Goal: Transaction & Acquisition: Purchase product/service

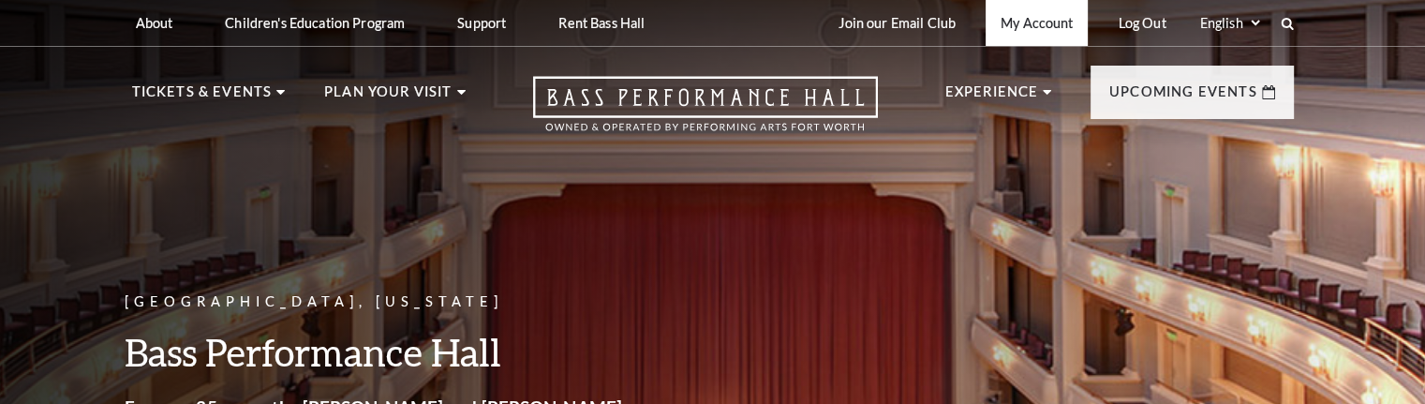
click at [1032, 20] on link "My Account" at bounding box center [1037, 23] width 102 height 46
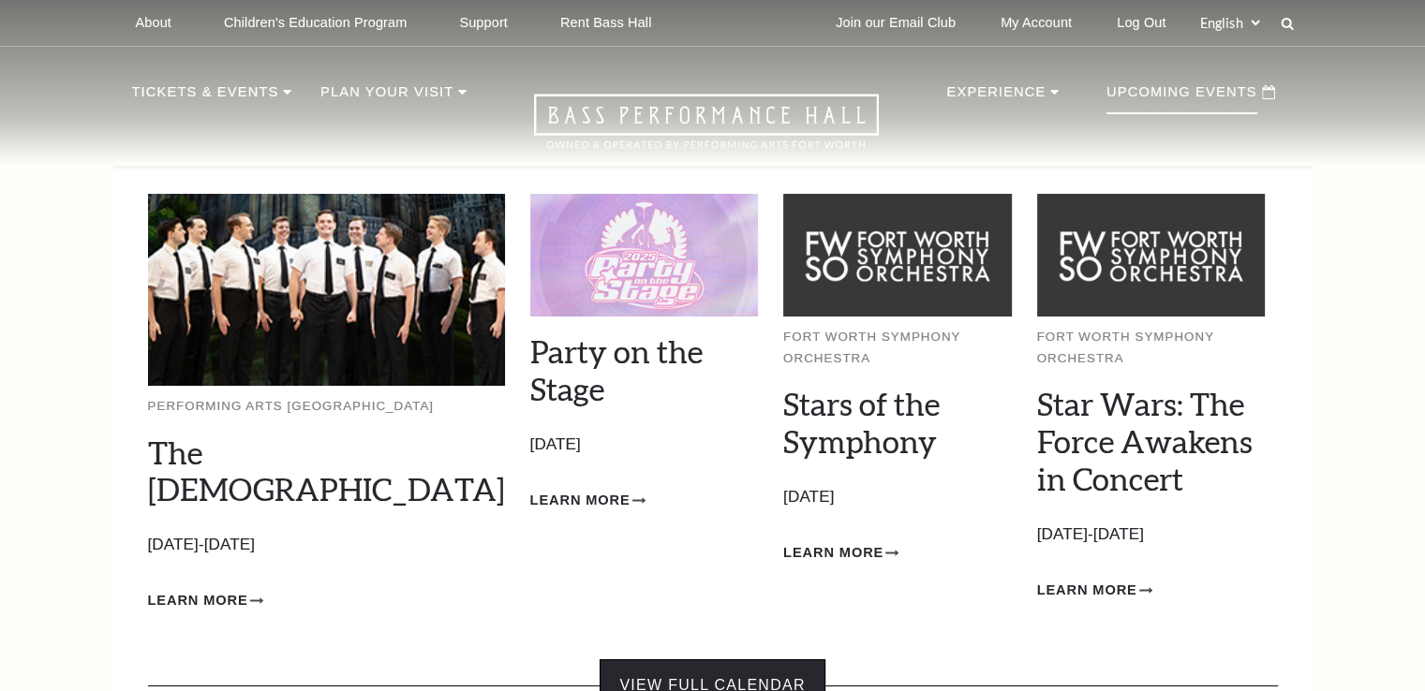
click at [723, 403] on link "View Full Calendar" at bounding box center [712, 686] width 225 height 52
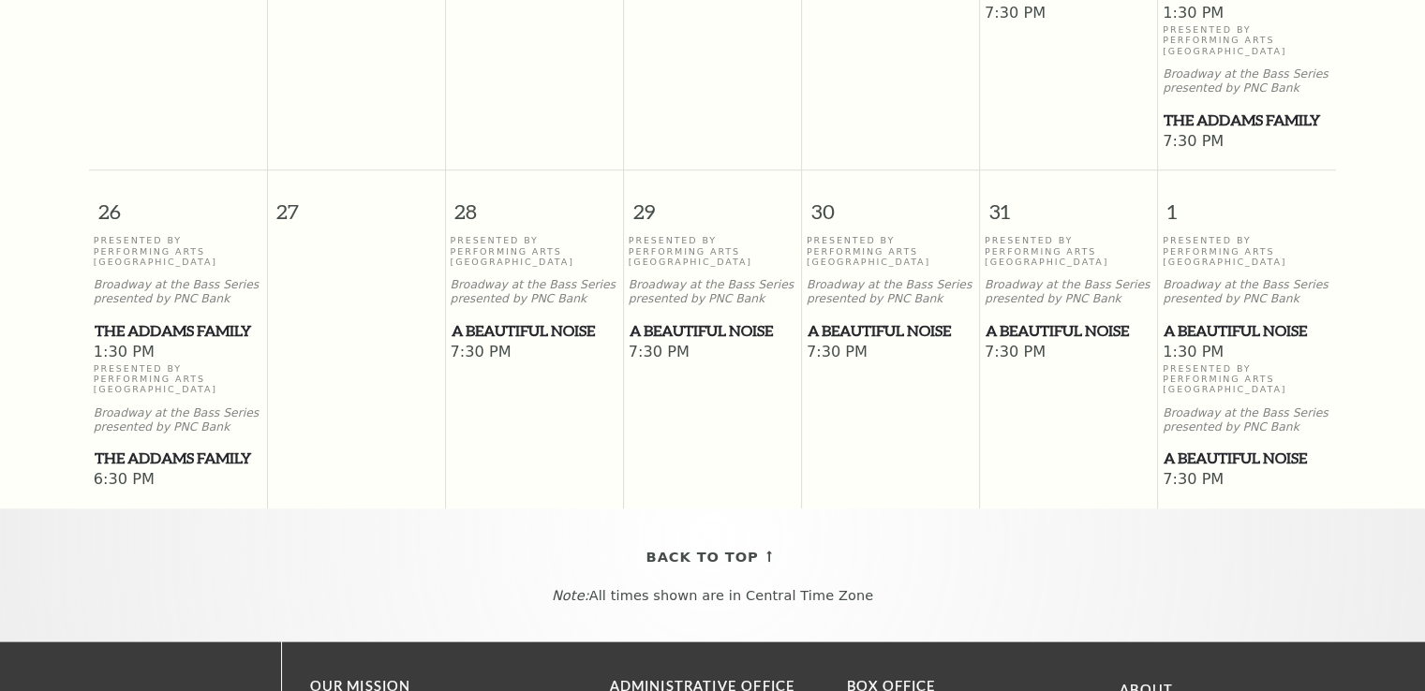
scroll to position [1477, 0]
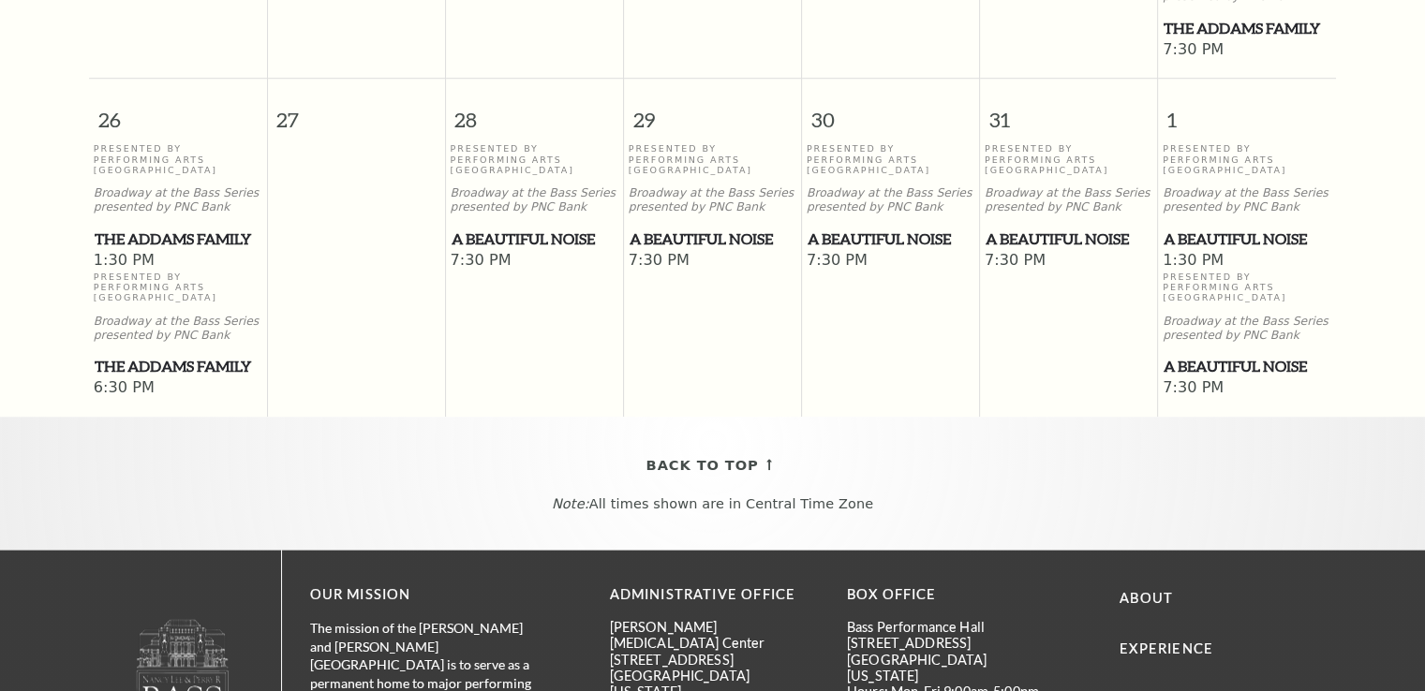
click at [1061, 228] on span "A Beautiful Noise" at bounding box center [1069, 239] width 167 height 23
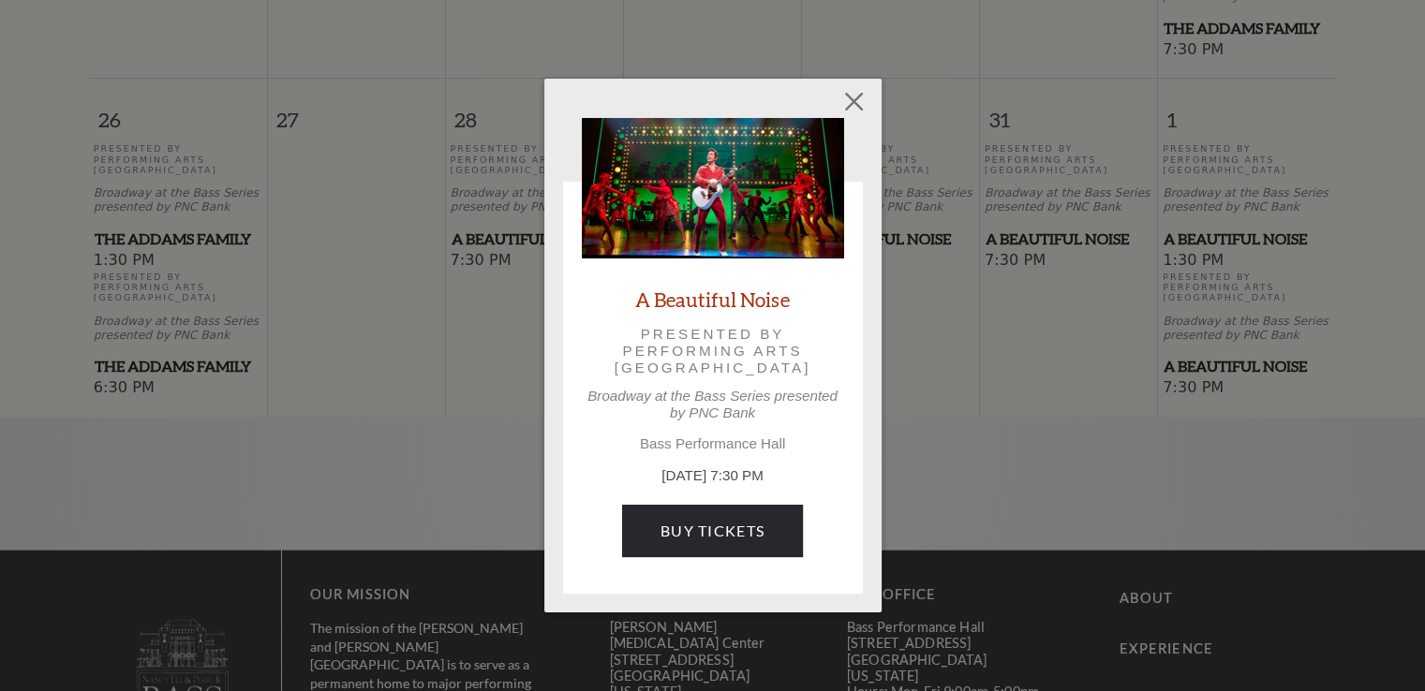
click at [740, 462] on div "A Beautiful Noise Presented by Performing Arts Fort Worth Broadway at the Bass …" at bounding box center [713, 346] width 262 height 457
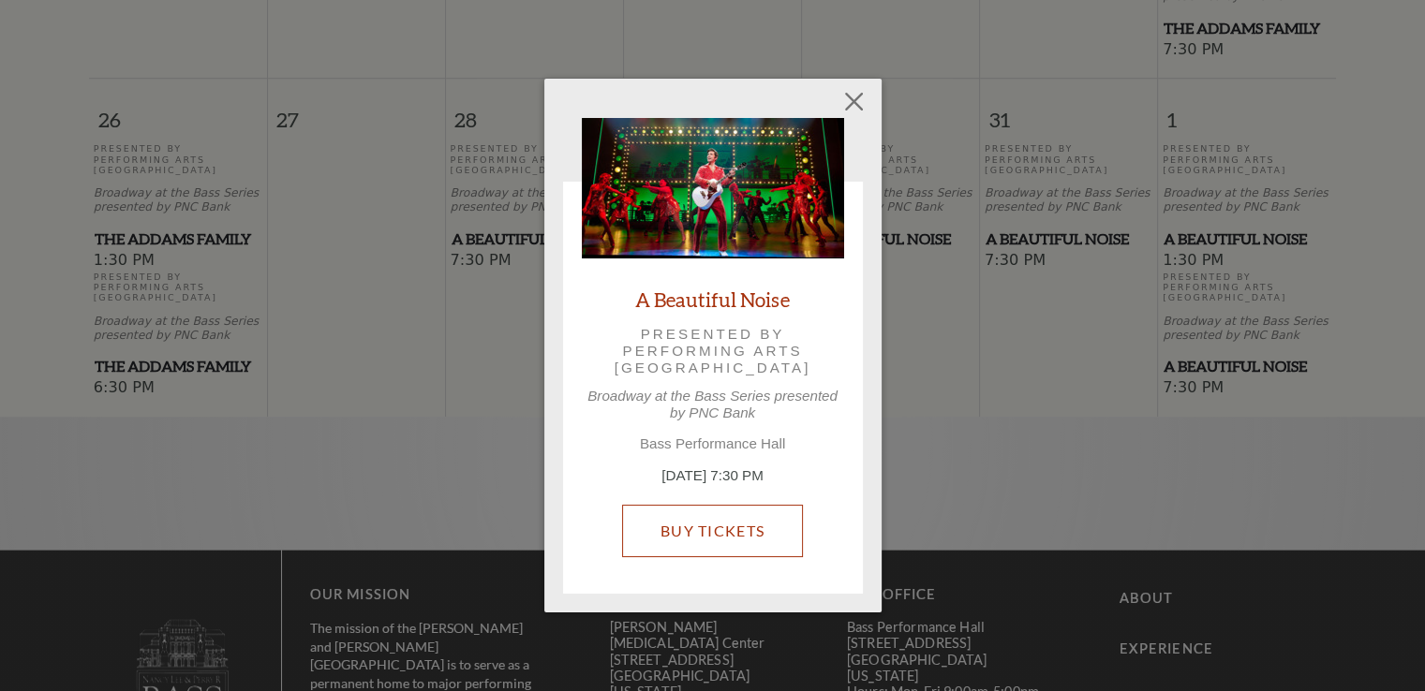
click at [721, 525] on link "Buy Tickets" at bounding box center [712, 531] width 181 height 52
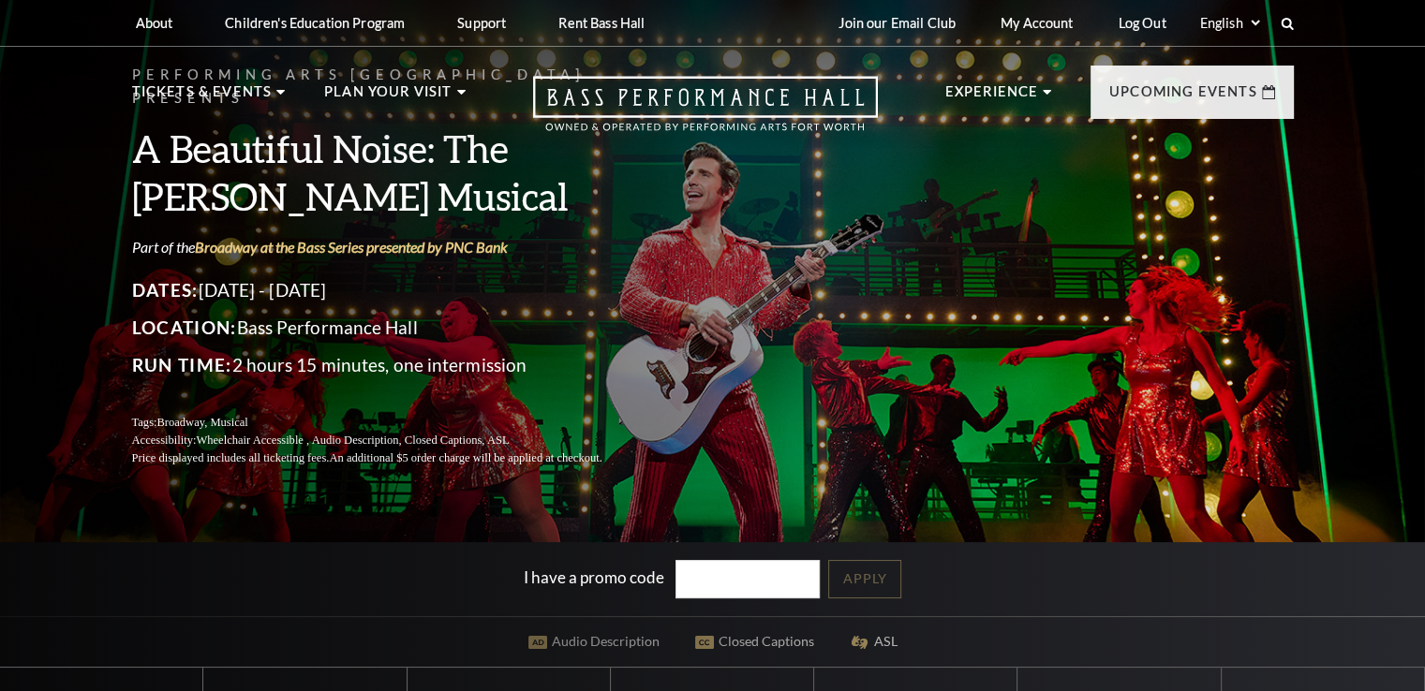
scroll to position [656, 0]
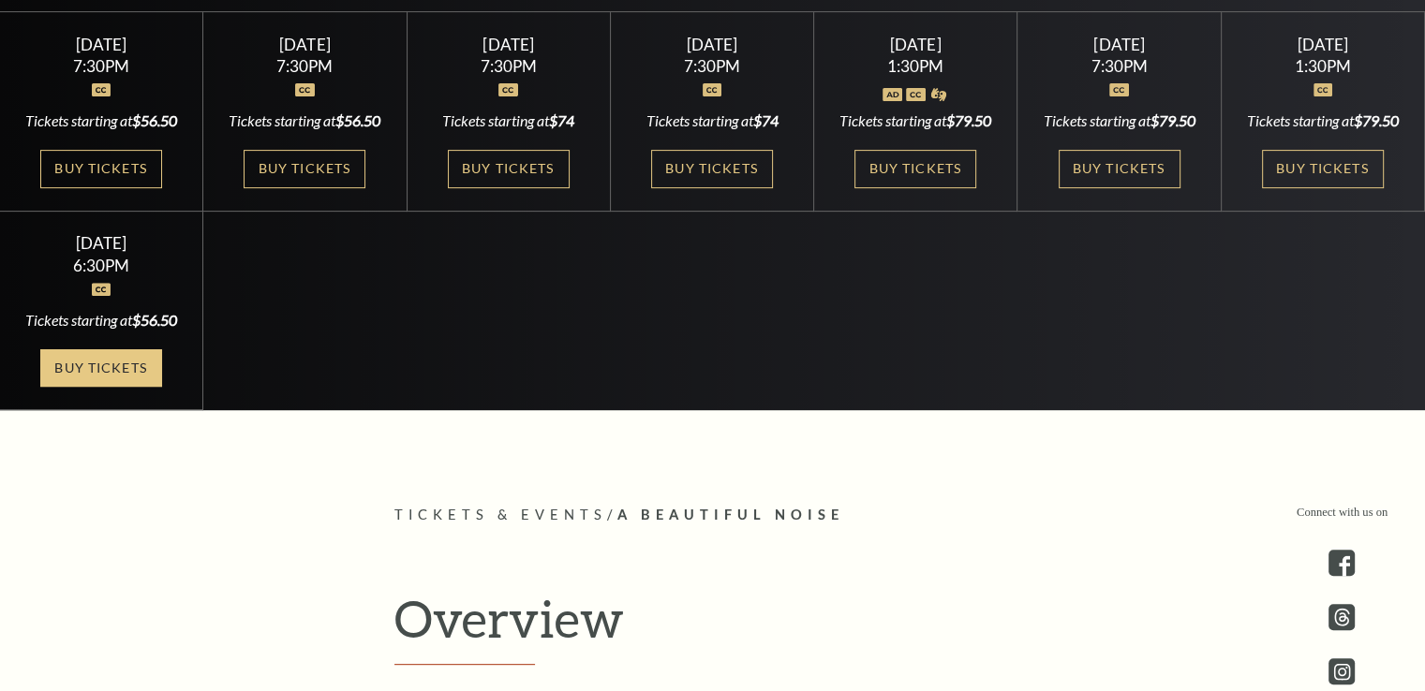
click at [86, 388] on link "Buy Tickets" at bounding box center [101, 368] width 122 height 38
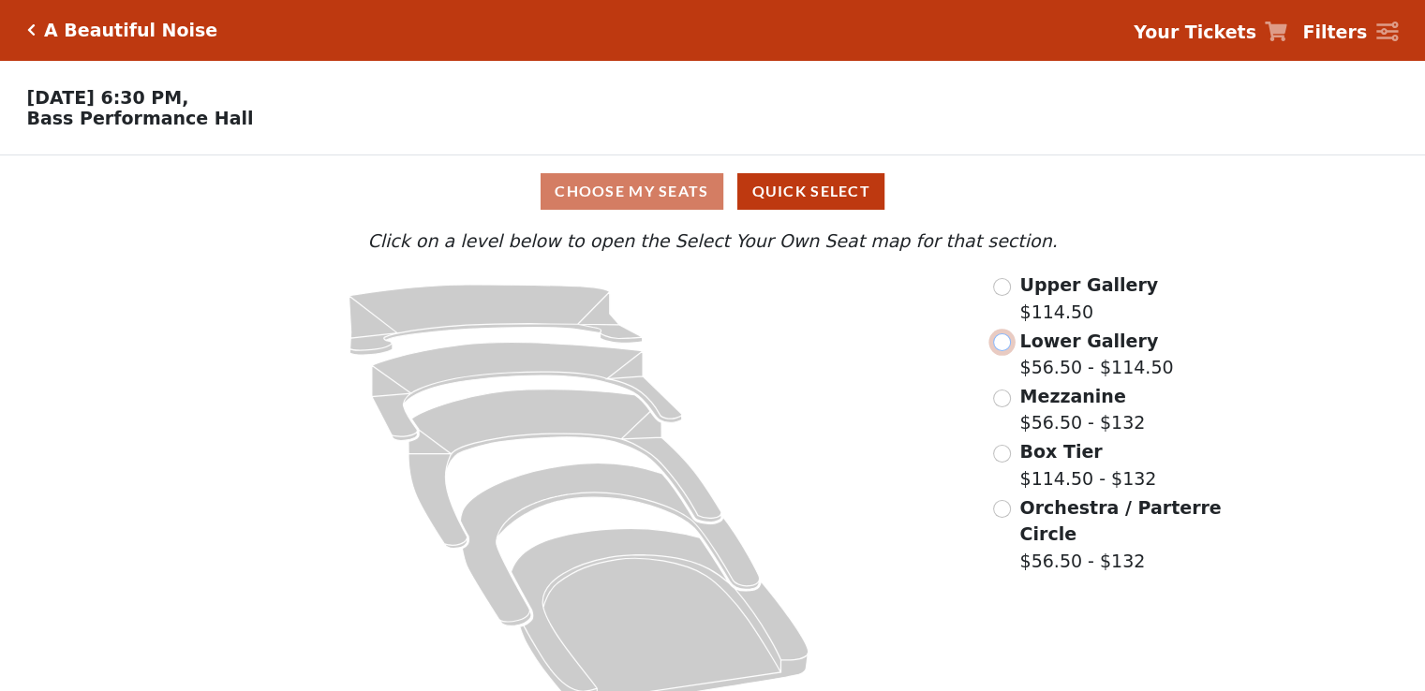
click at [1004, 349] on input "radio" at bounding box center [1002, 343] width 18 height 18
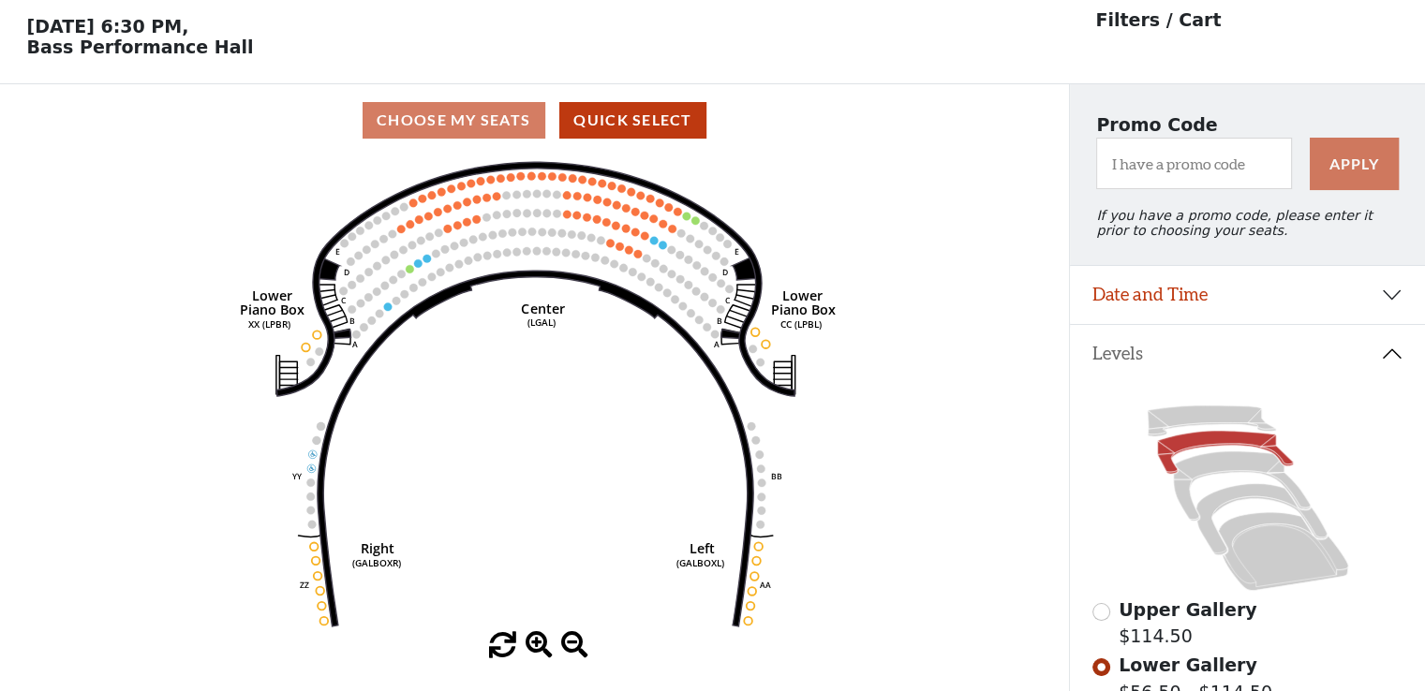
scroll to position [86, 0]
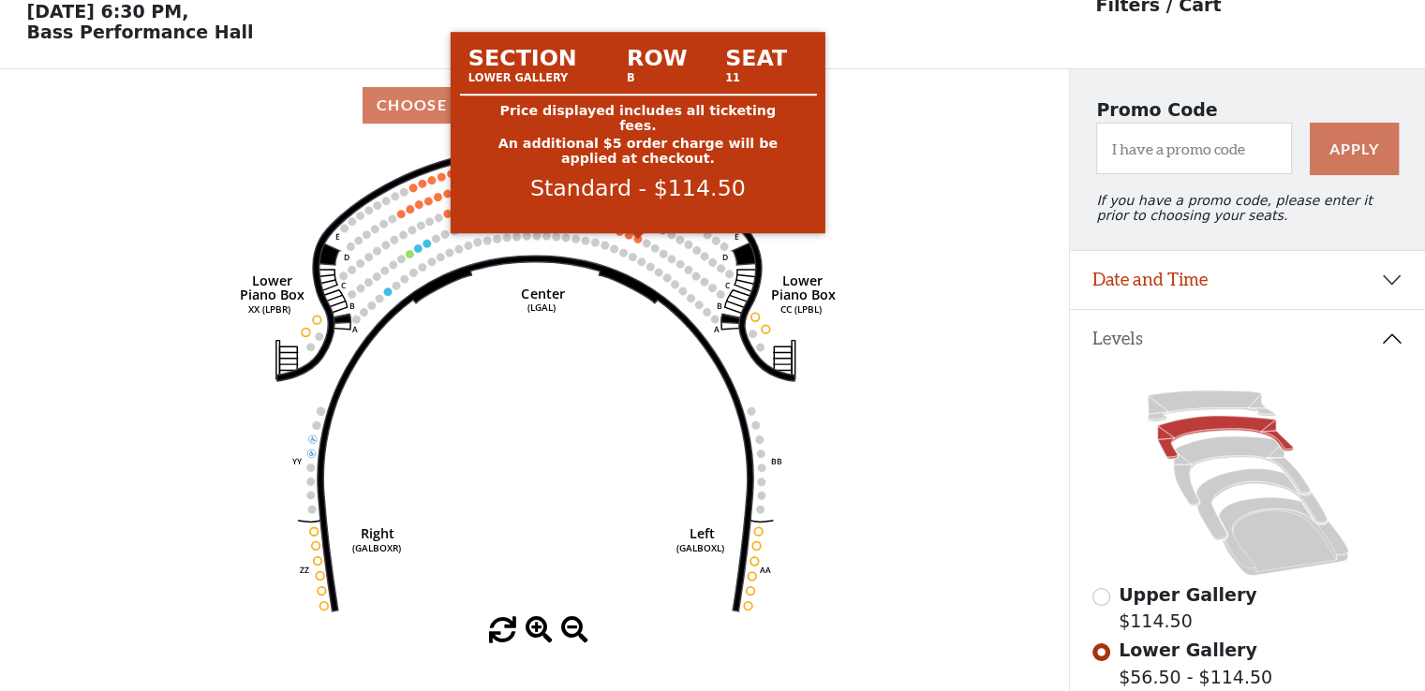
click at [639, 244] on circle at bounding box center [638, 239] width 8 height 8
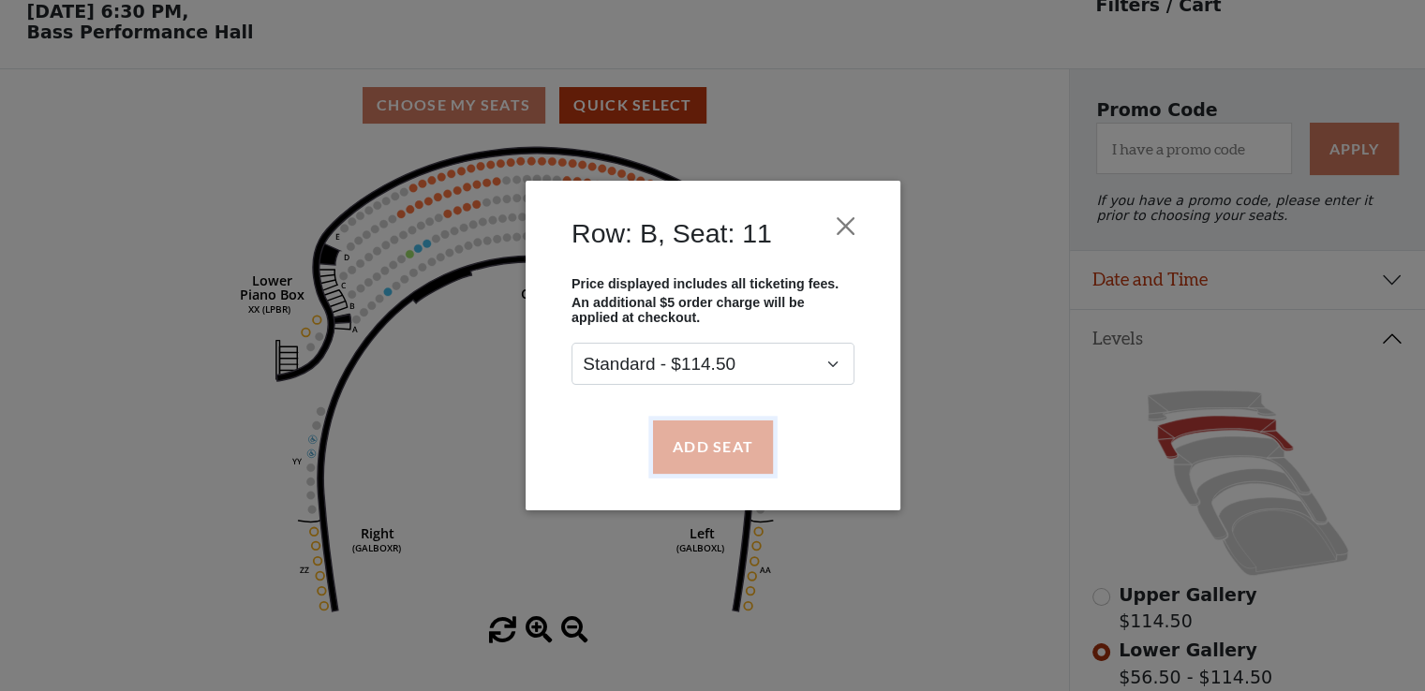
click at [689, 443] on button "Add Seat" at bounding box center [712, 447] width 120 height 52
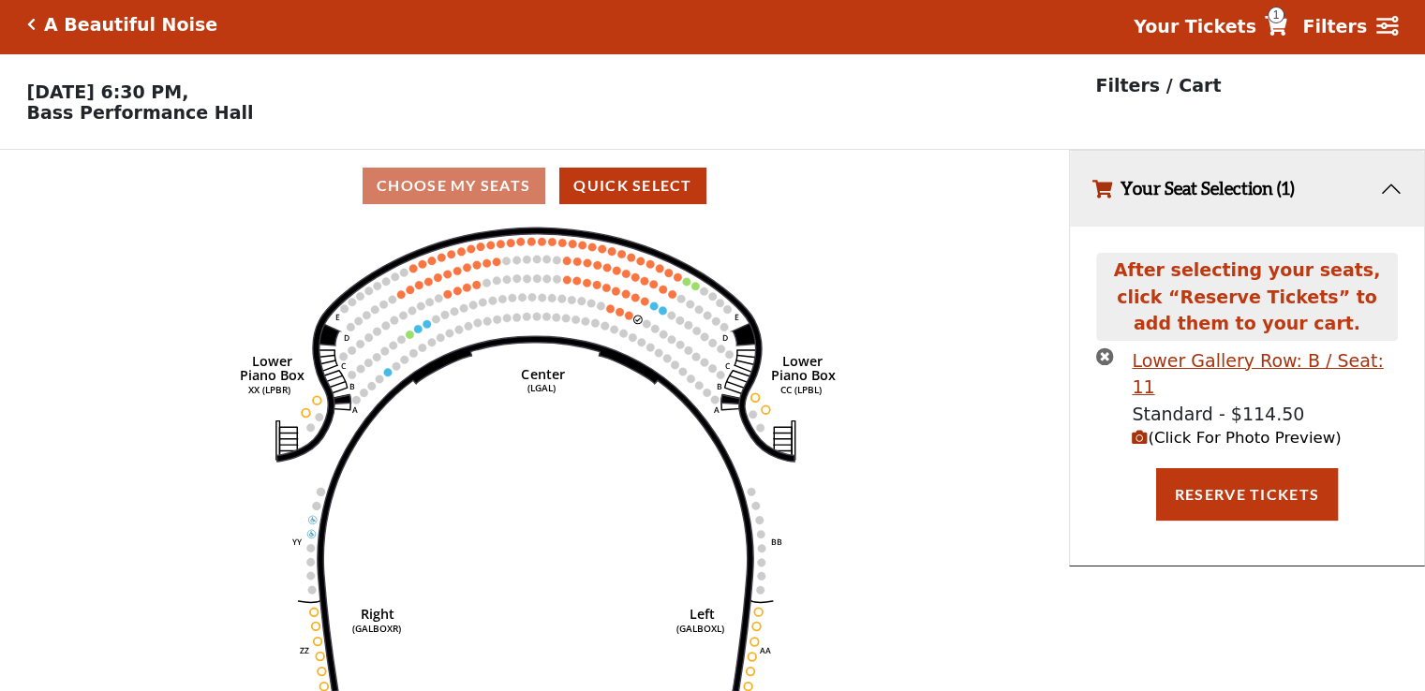
scroll to position [0, 0]
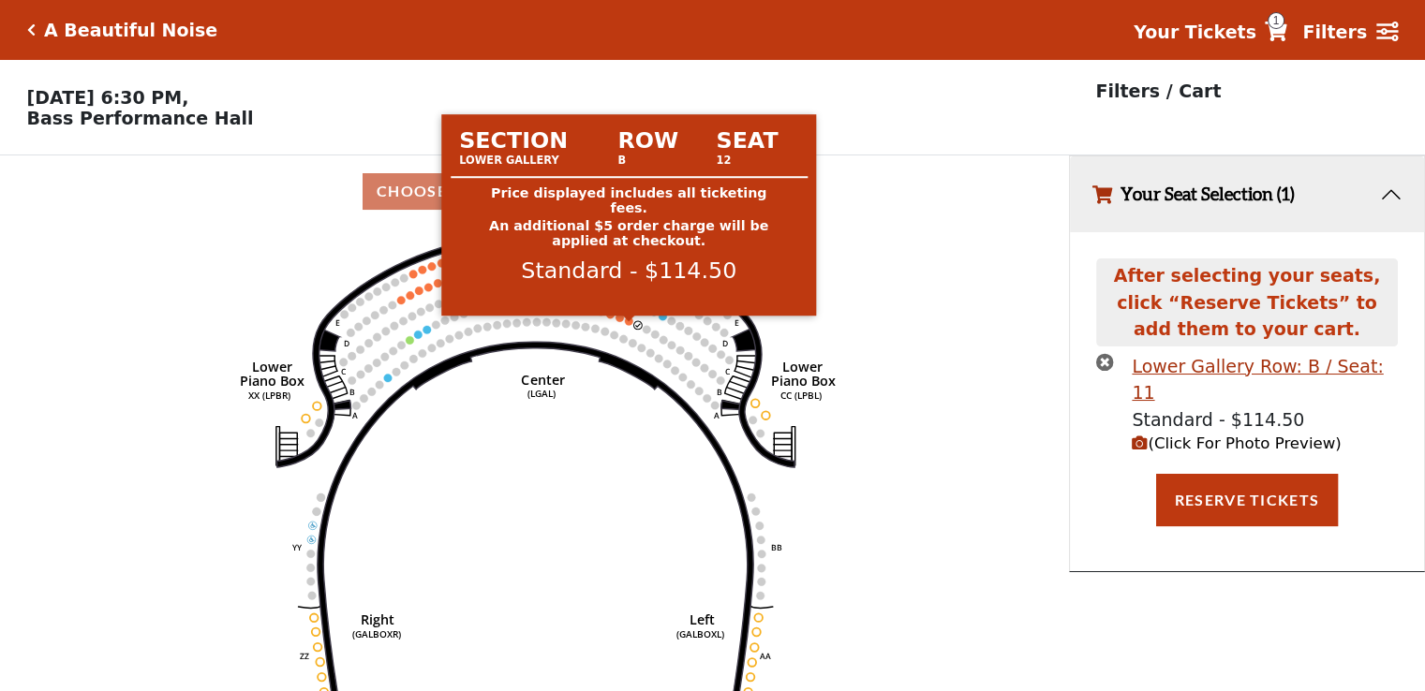
click at [627, 325] on circle at bounding box center [629, 321] width 8 height 8
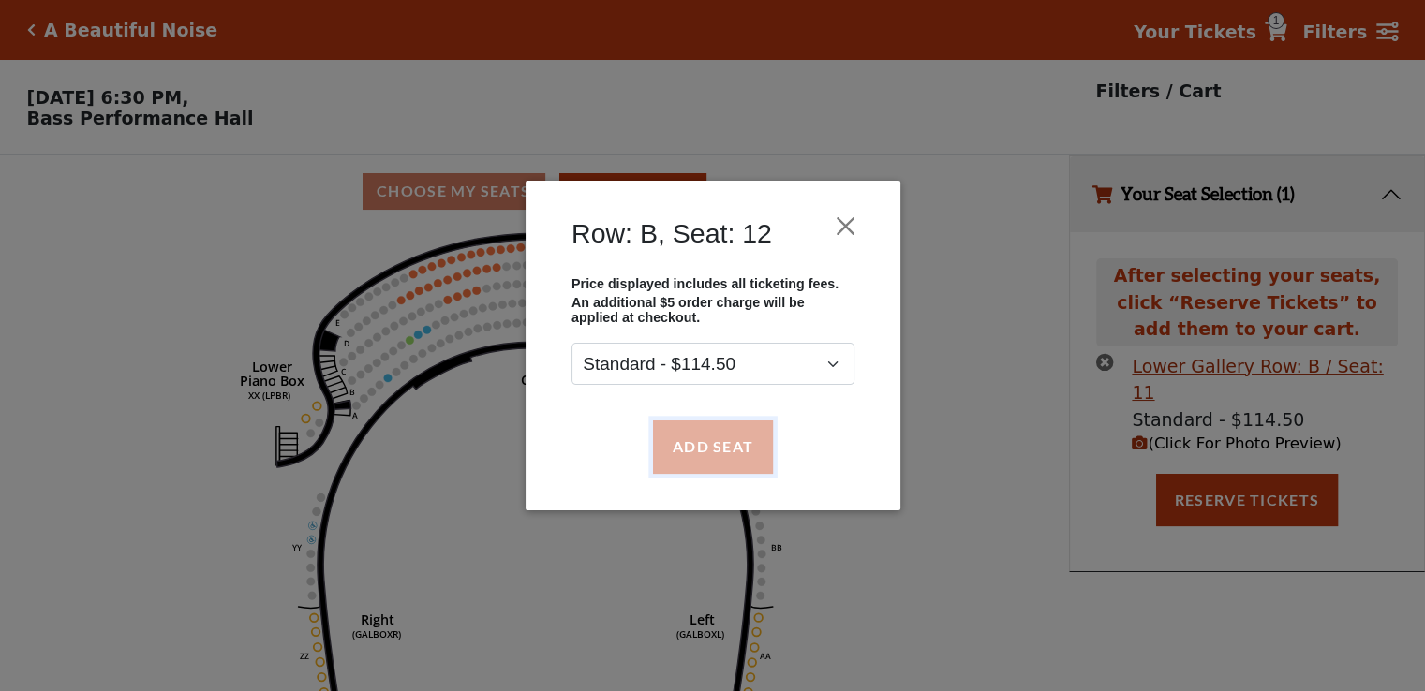
click at [685, 439] on button "Add Seat" at bounding box center [712, 447] width 120 height 52
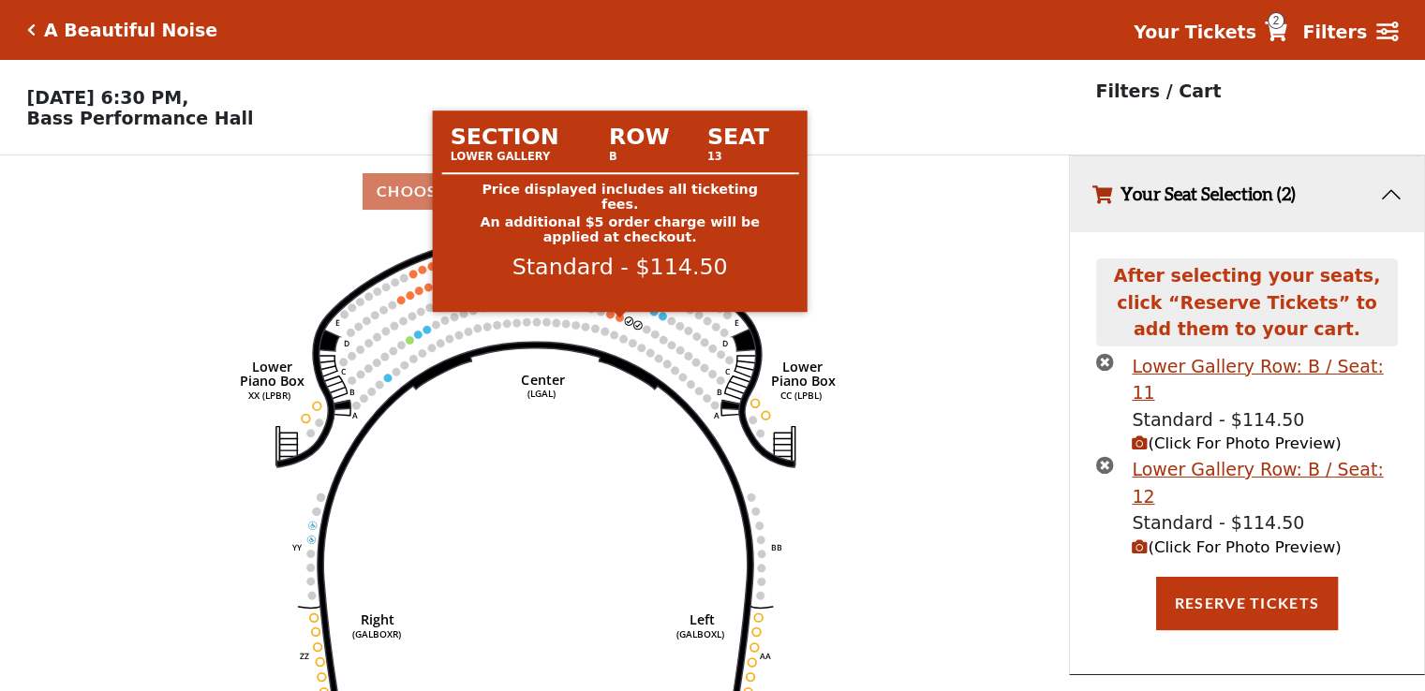
click at [616, 322] on circle at bounding box center [620, 318] width 8 height 8
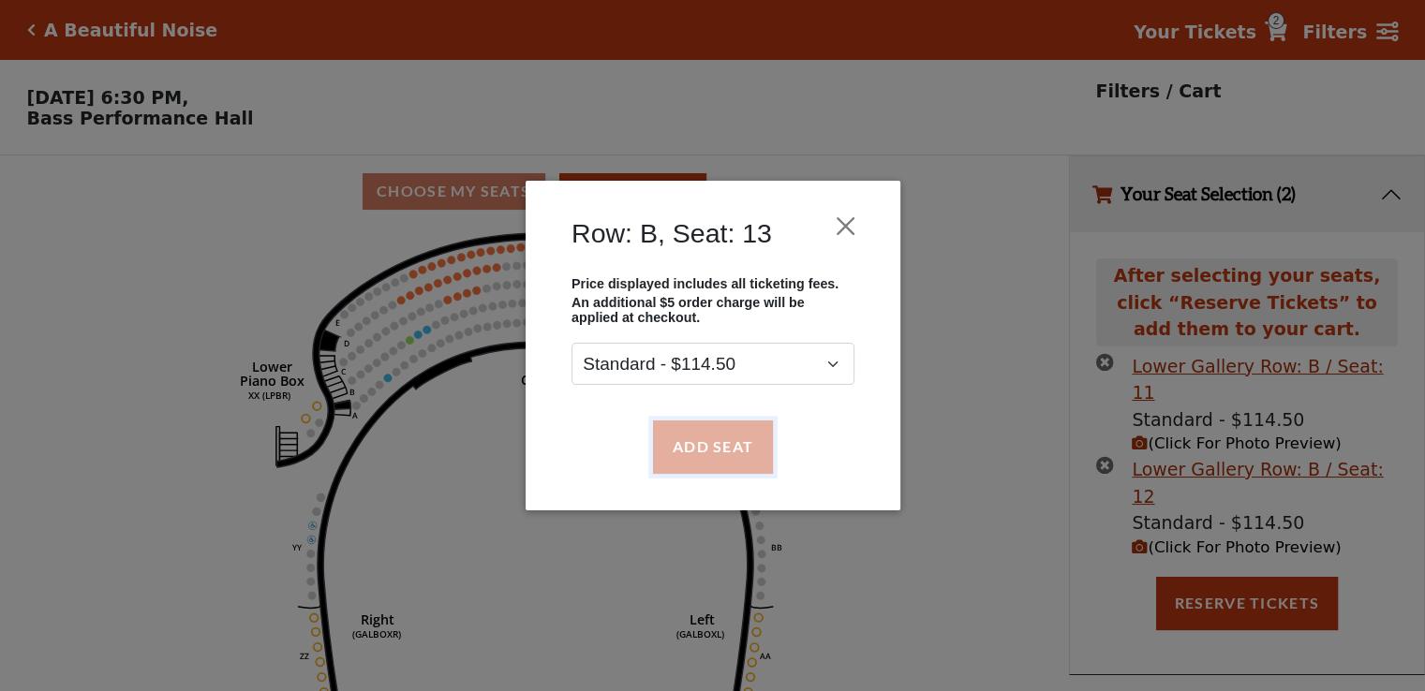
click at [691, 440] on button "Add Seat" at bounding box center [712, 447] width 120 height 52
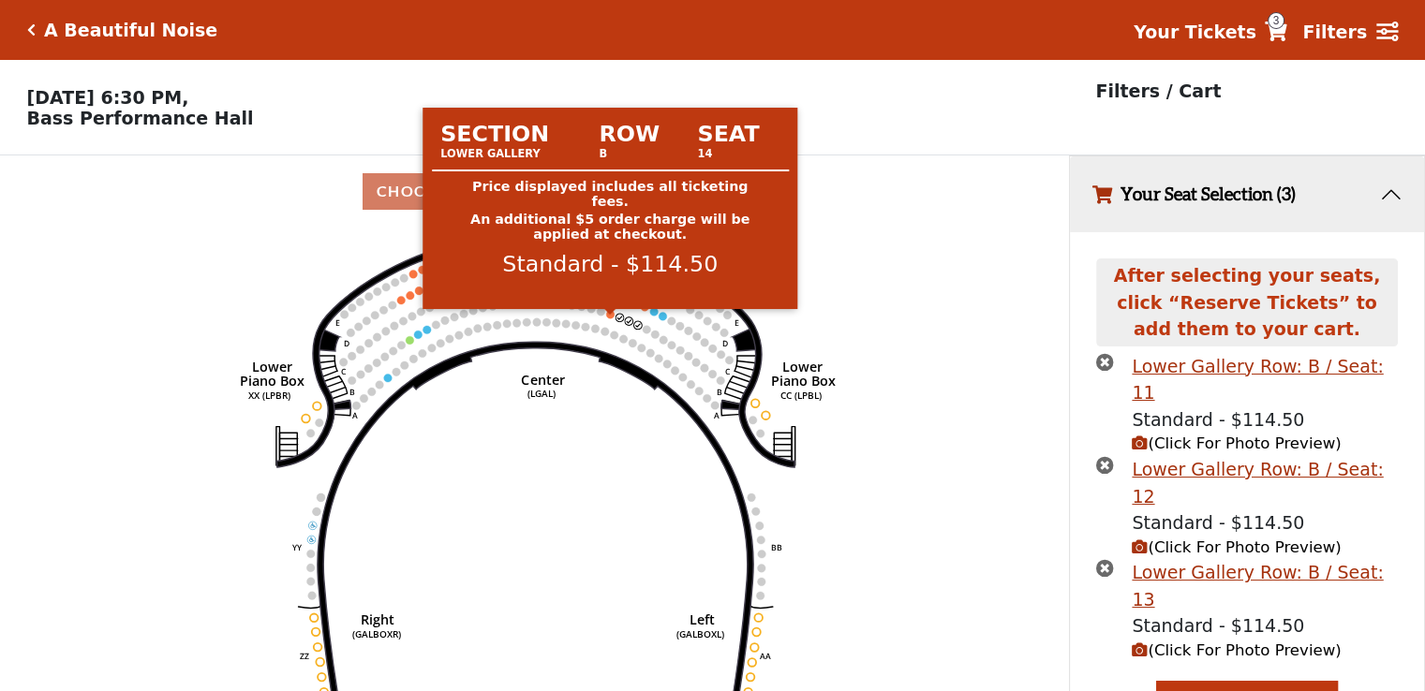
click at [611, 319] on circle at bounding box center [610, 314] width 8 height 8
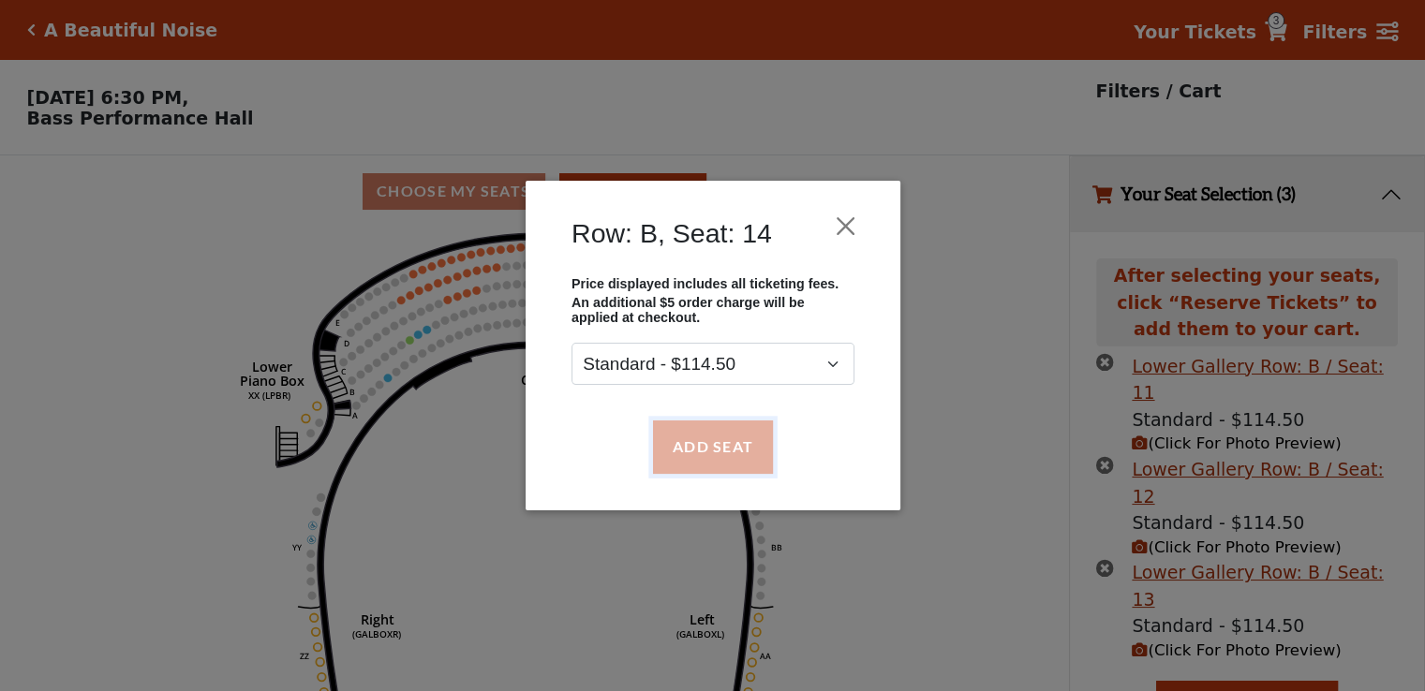
click at [709, 454] on button "Add Seat" at bounding box center [712, 447] width 120 height 52
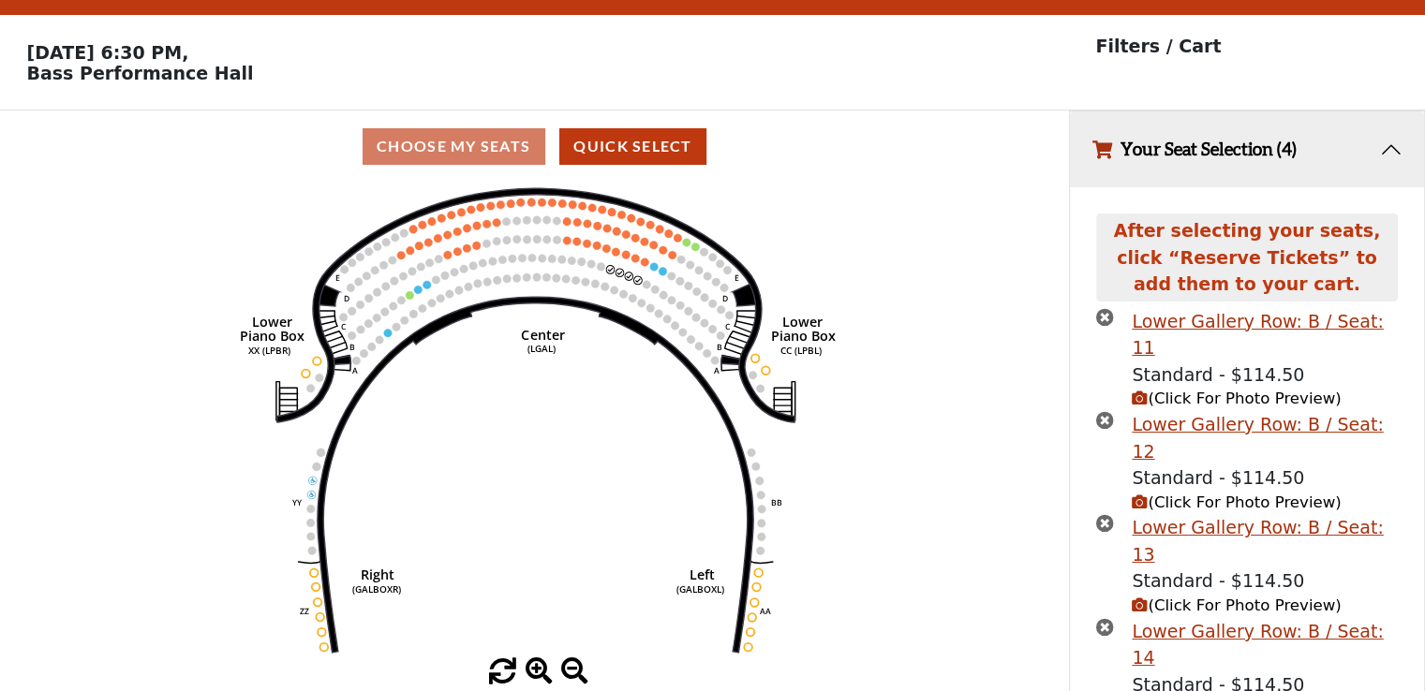
scroll to position [90, 0]
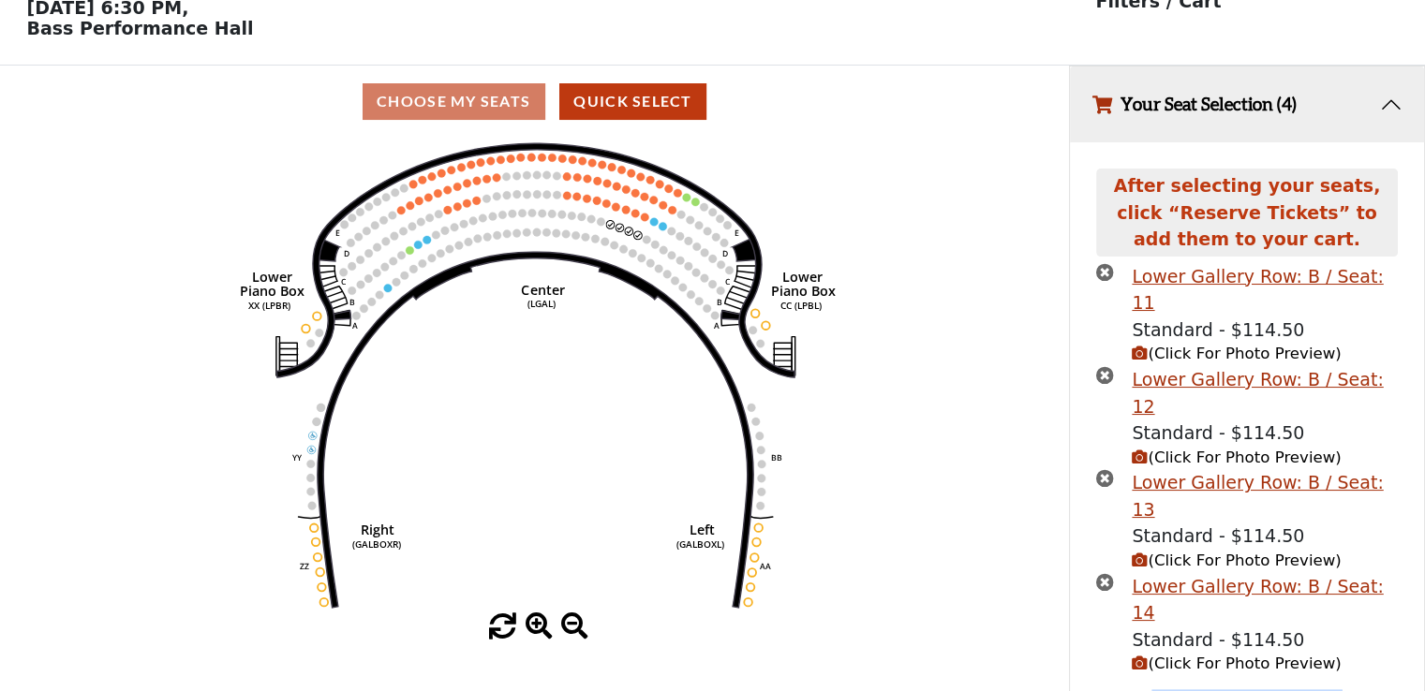
drag, startPoint x: 1250, startPoint y: 613, endPoint x: 1207, endPoint y: 605, distance: 43.7
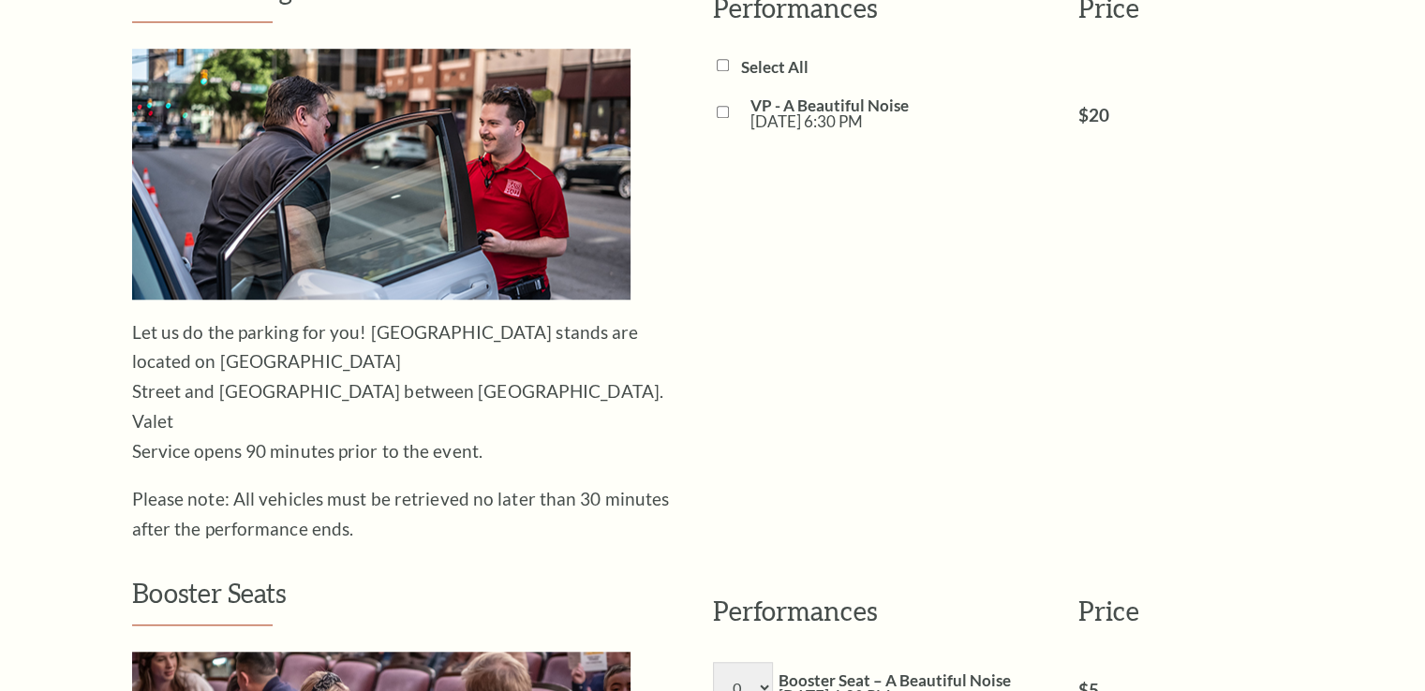
scroll to position [1530, 0]
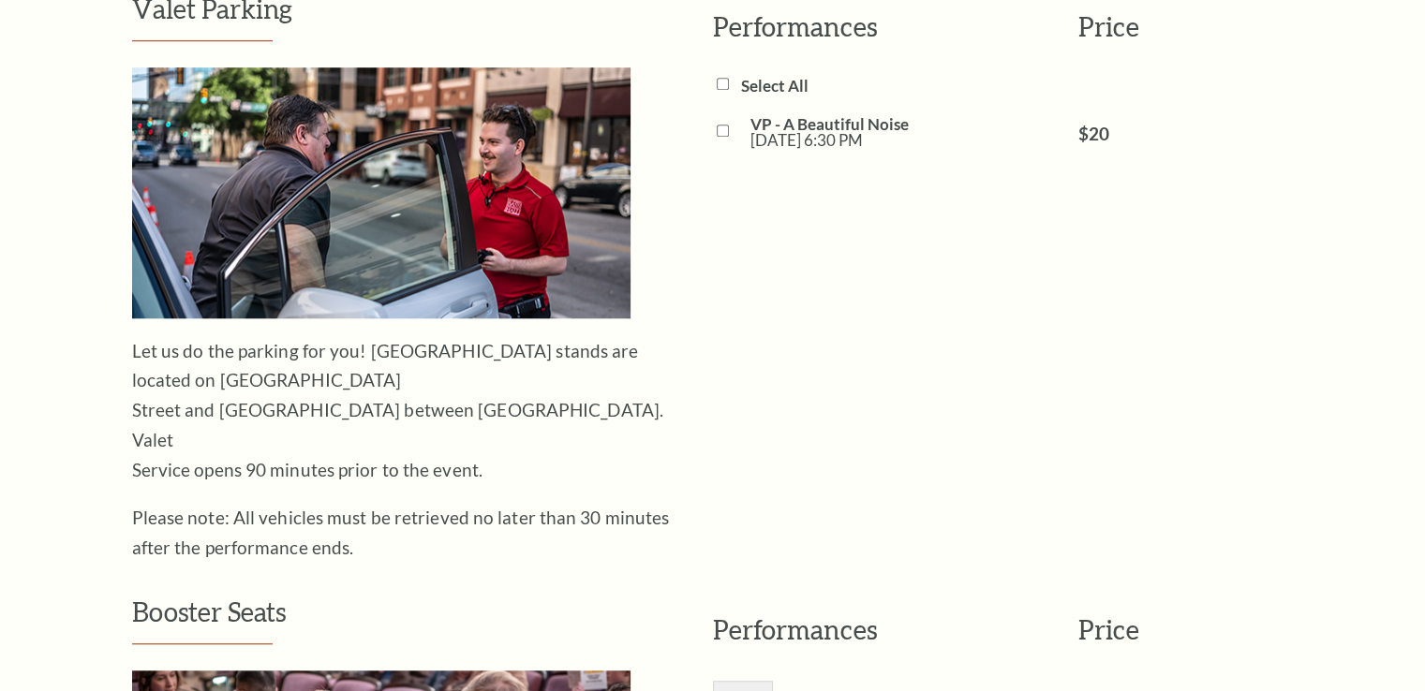
click at [721, 125] on input "VP - A Beautiful Noise [DATE] 6:30 PM" at bounding box center [723, 131] width 12 height 12
checkbox input "true"
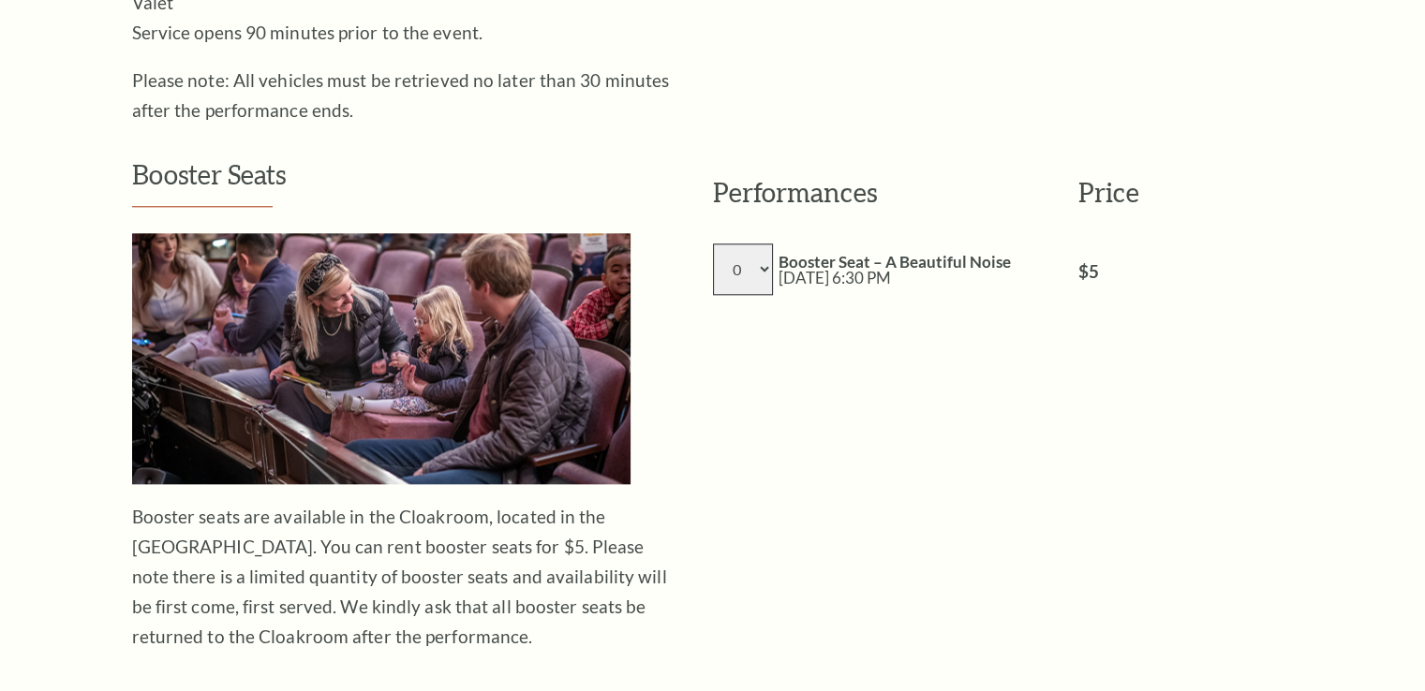
click at [764, 244] on select "0 1 2 3 4 5 6 7 8" at bounding box center [743, 270] width 60 height 52
select select "2"
click at [713, 244] on select "0 1 2 3 4 5 6 7 8" at bounding box center [743, 270] width 60 height 52
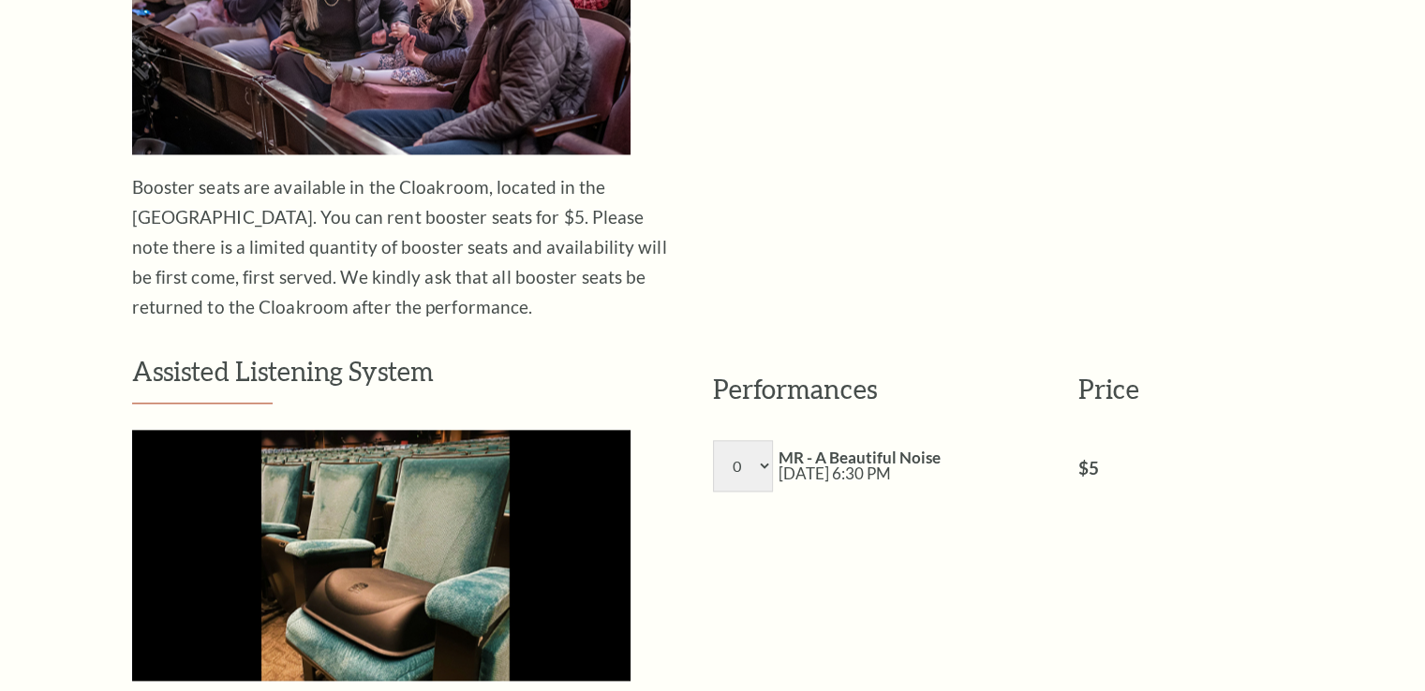
scroll to position [2404, 0]
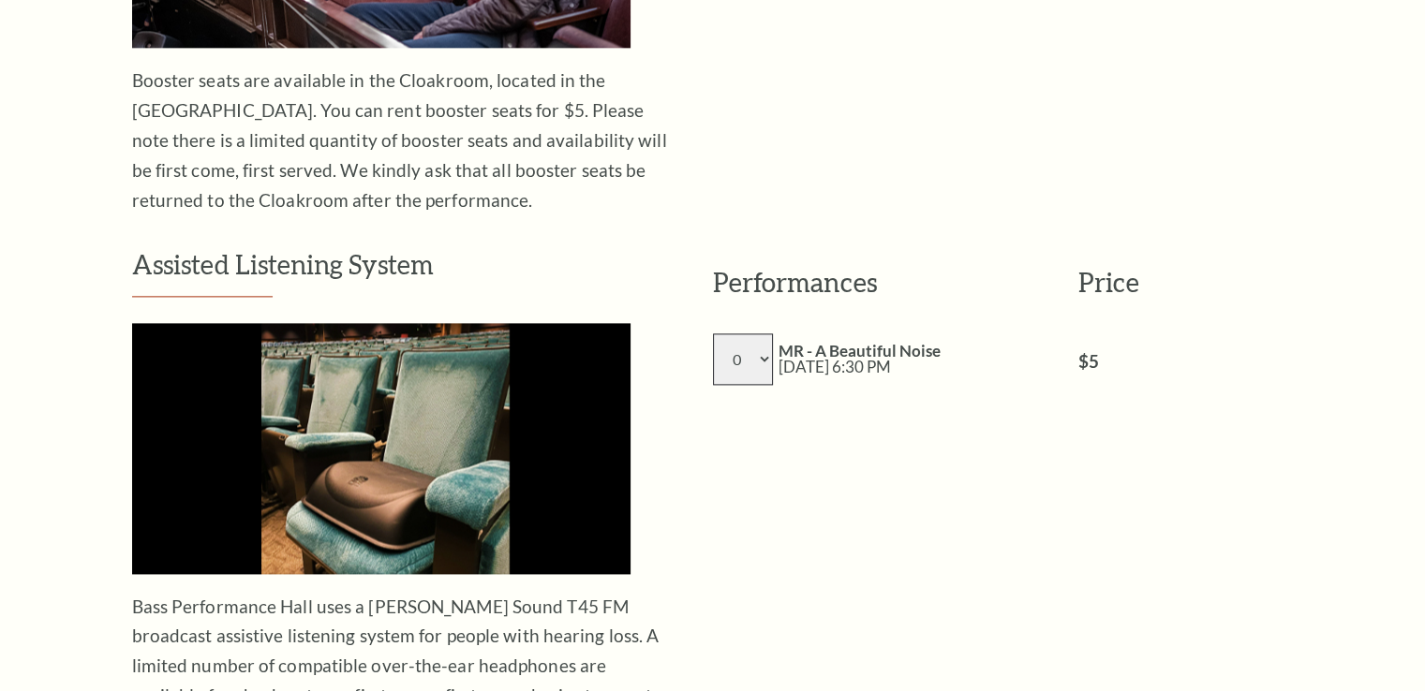
click at [758, 334] on select "0 1 2 3 4 5 6 7 8" at bounding box center [743, 360] width 60 height 52
select select "1"
click at [713, 334] on select "0 1 2 3 4 5 6 7 8" at bounding box center [743, 360] width 60 height 52
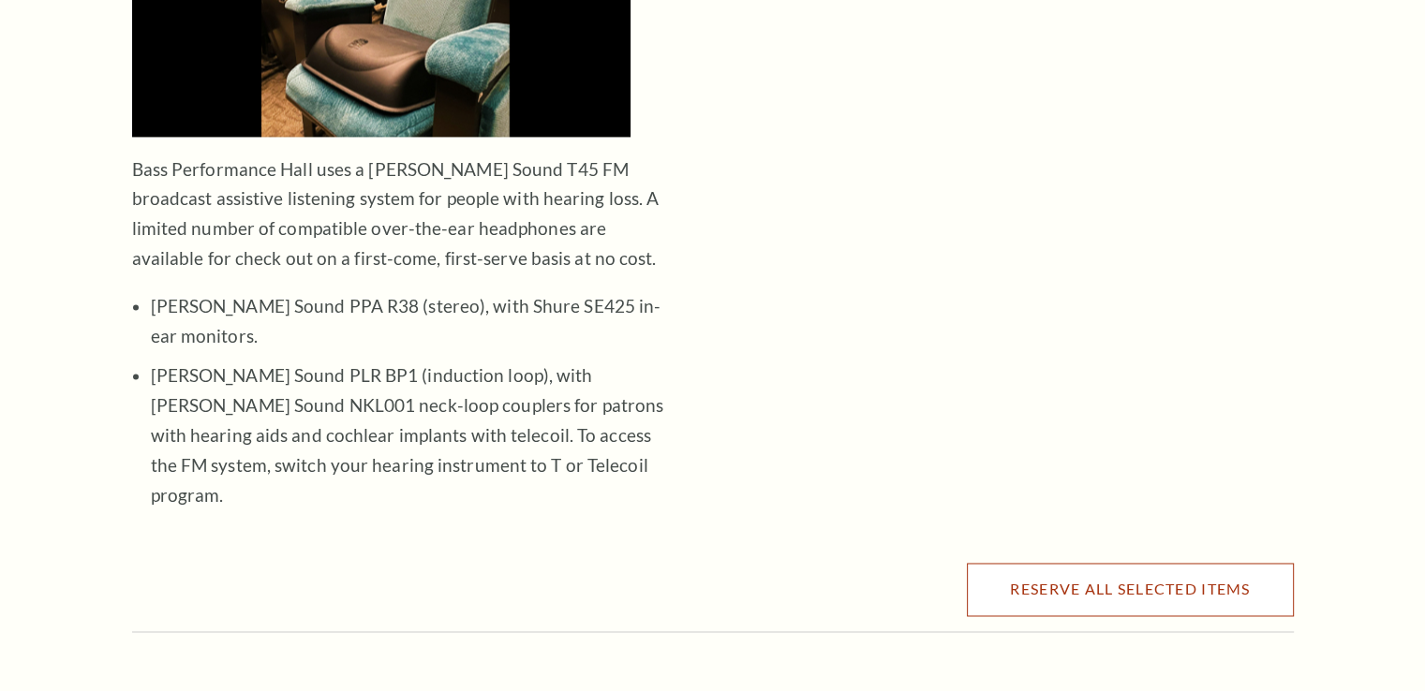
drag, startPoint x: 1128, startPoint y: 472, endPoint x: 948, endPoint y: 343, distance: 221.6
click at [1128, 563] on button "Reserve All Selected Items" at bounding box center [1130, 589] width 326 height 52
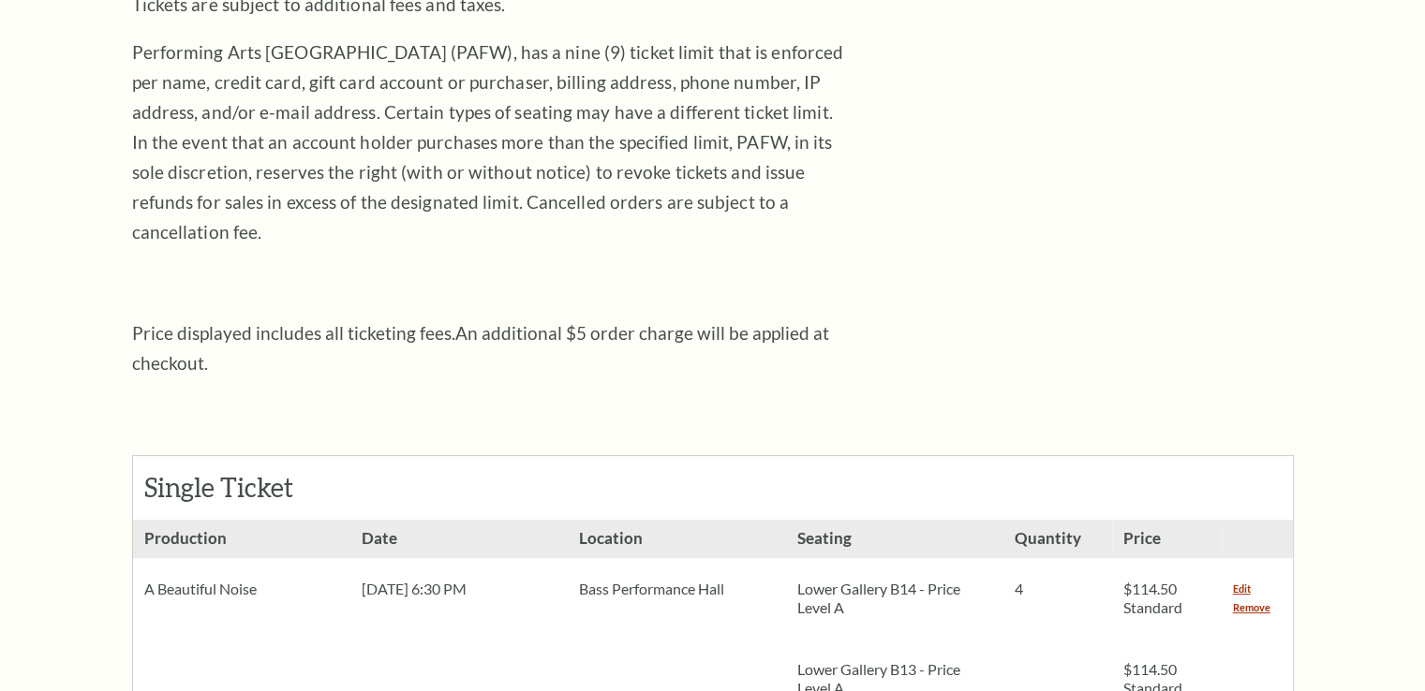
scroll to position [874, 0]
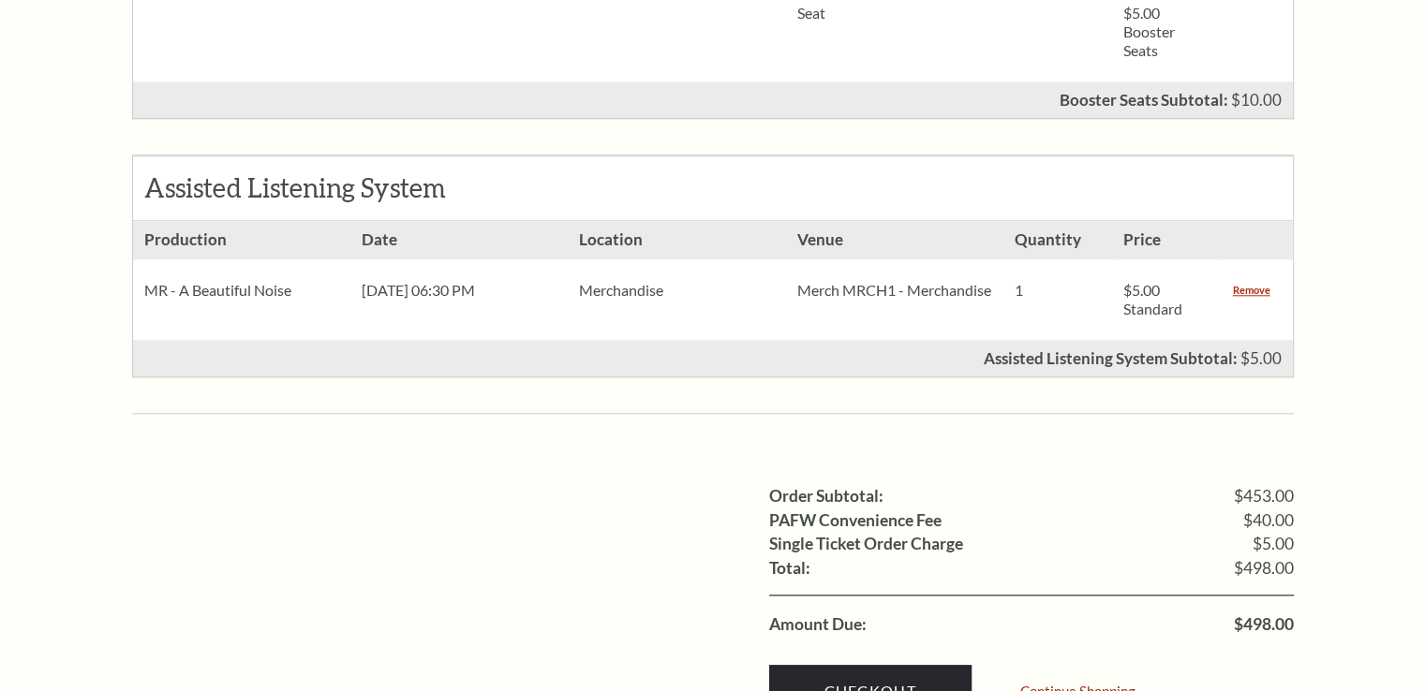
scroll to position [1968, 0]
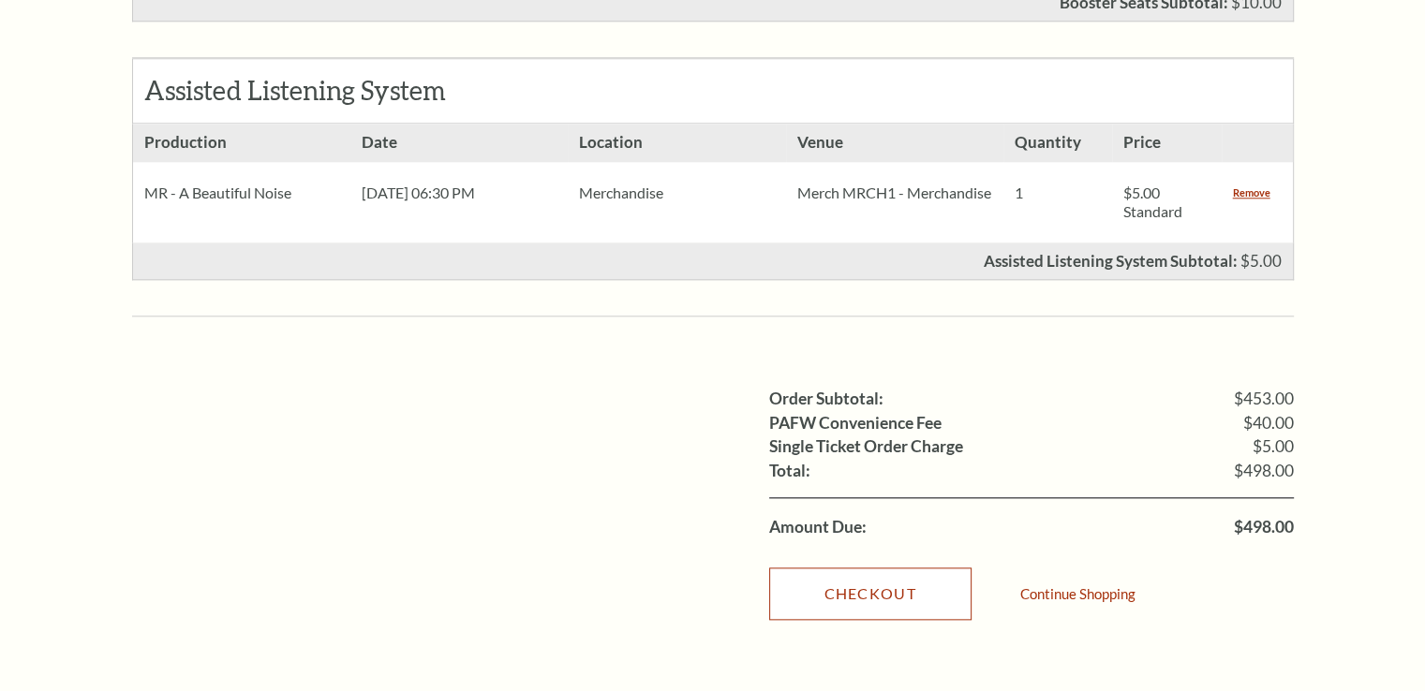
click at [912, 577] on link "Checkout" at bounding box center [870, 594] width 202 height 52
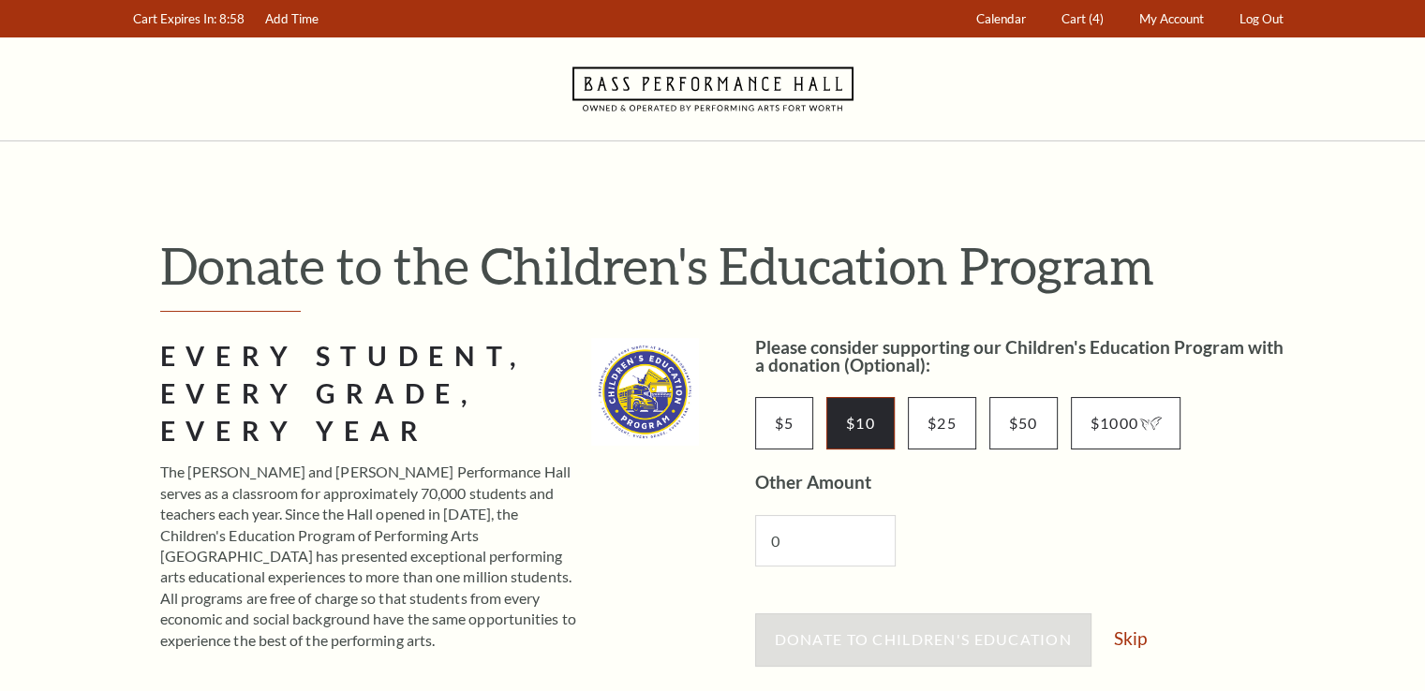
click at [860, 413] on input "$10" at bounding box center [860, 423] width 68 height 52
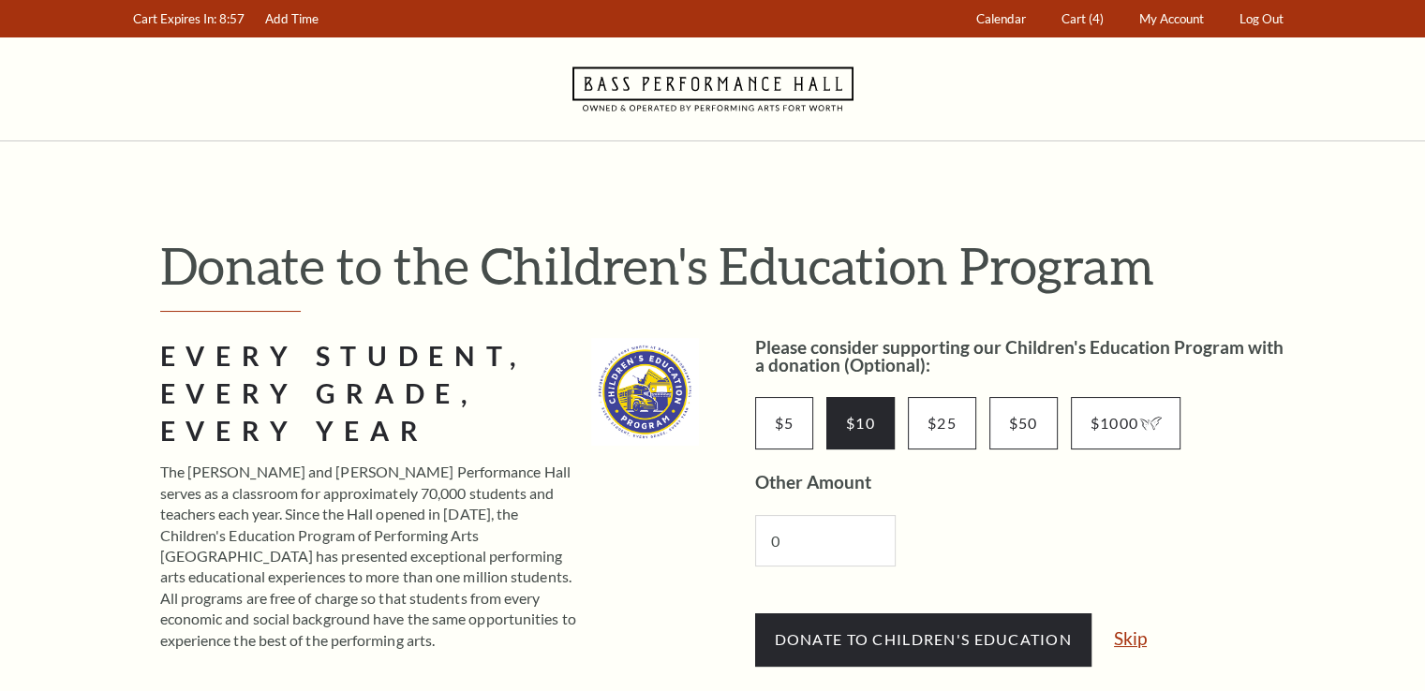
click at [1146, 639] on link "Skip" at bounding box center [1130, 639] width 33 height 18
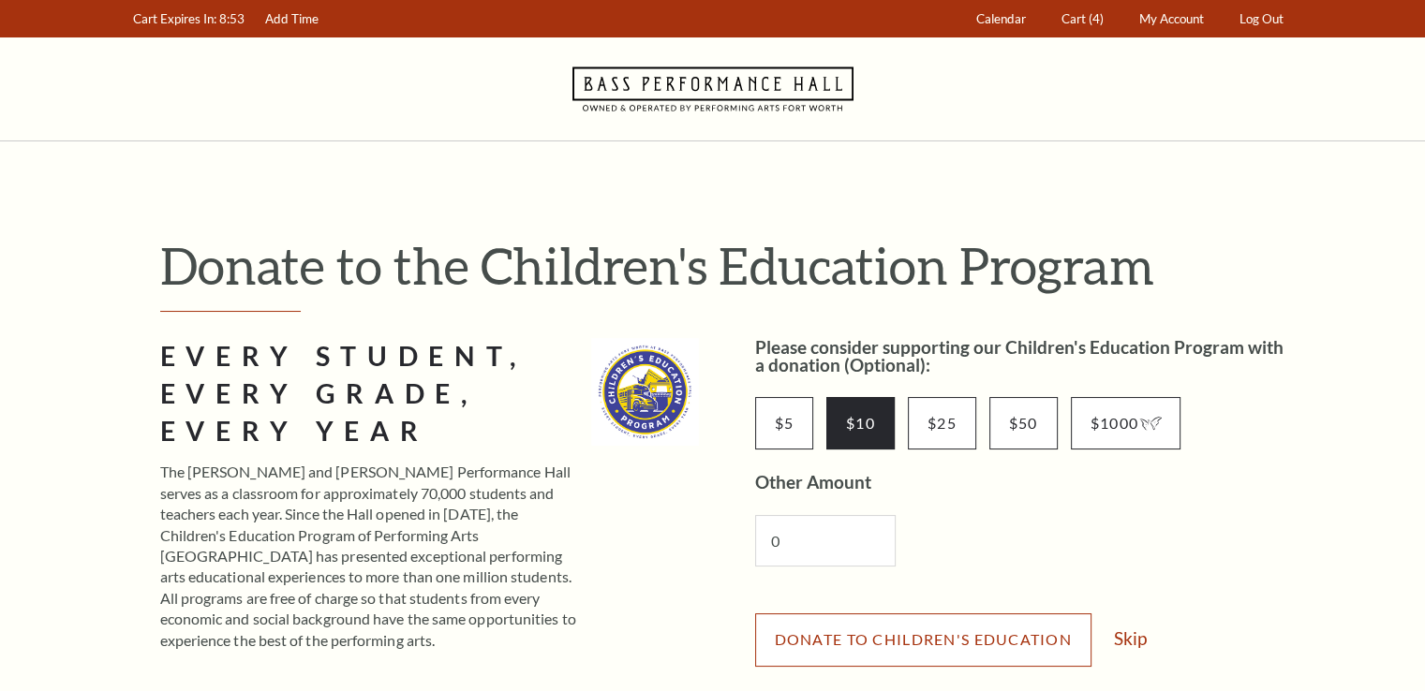
click at [947, 646] on span "Donate to Children's Education" at bounding box center [923, 640] width 297 height 18
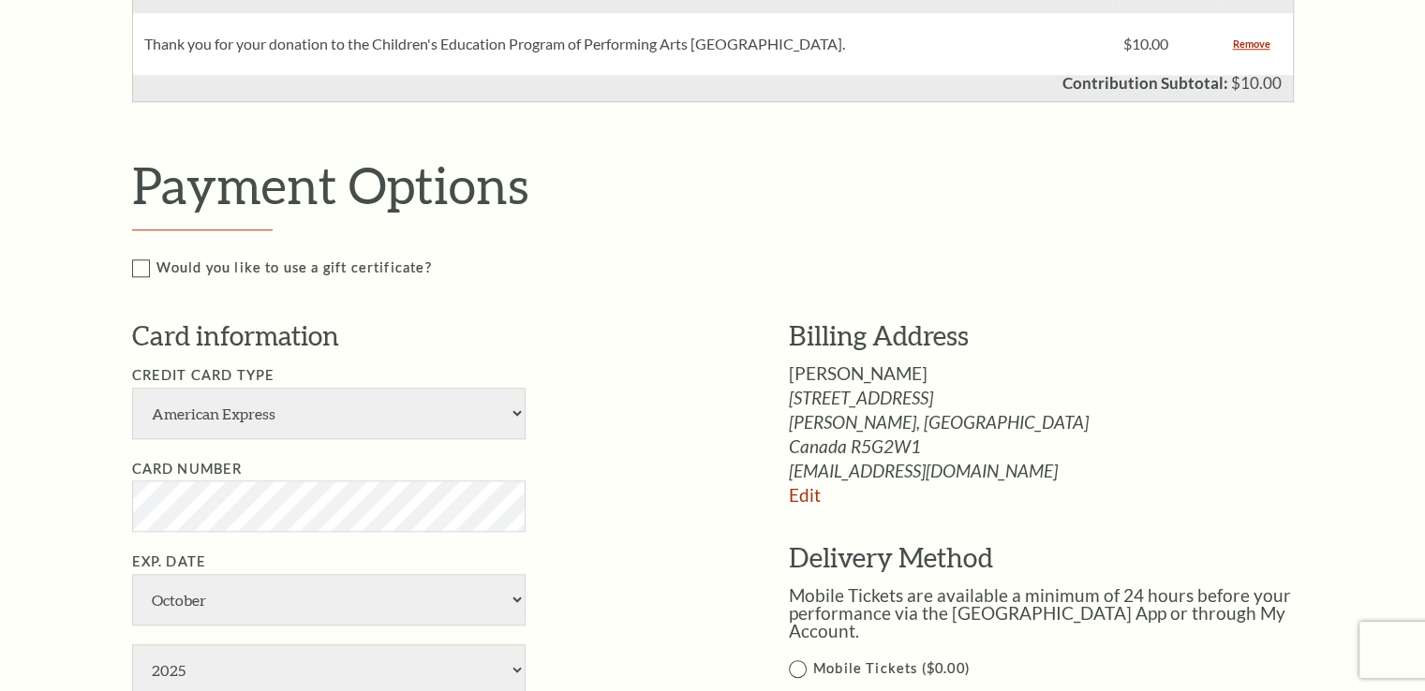
scroll to position [1968, 0]
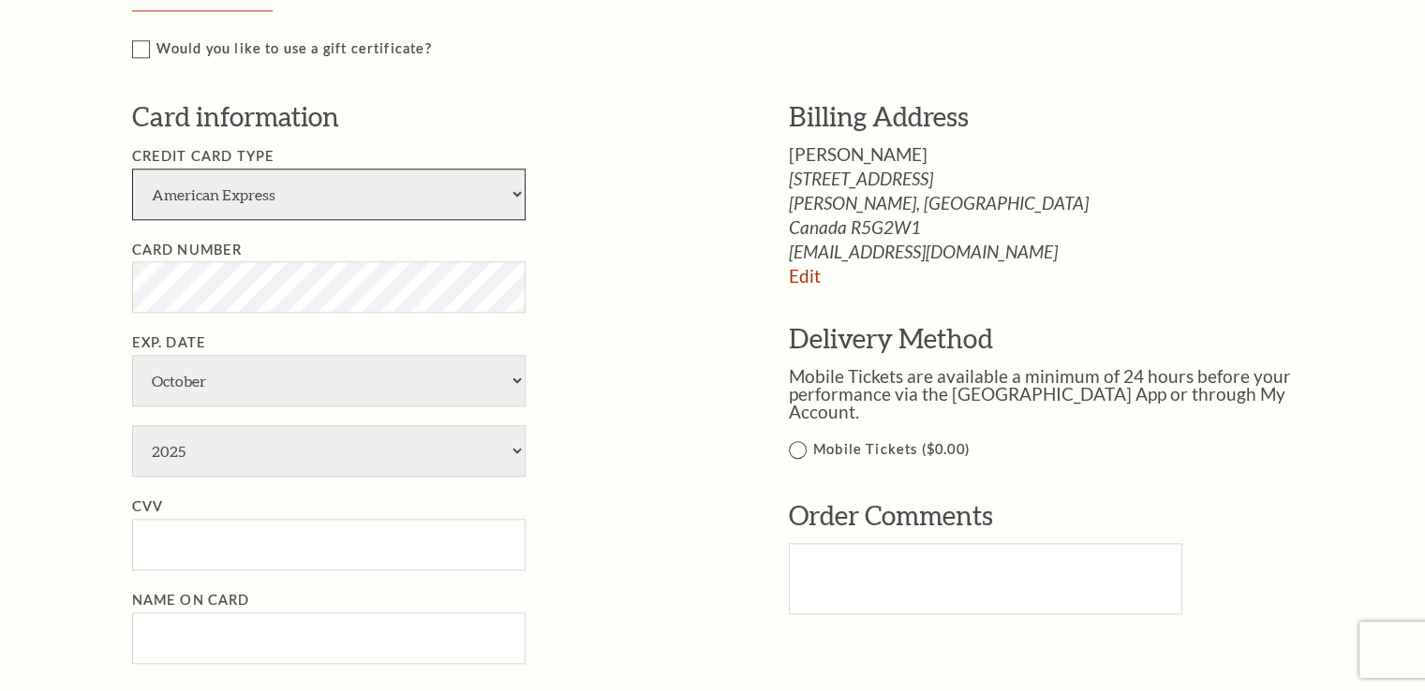
click at [440, 220] on select "American Express Visa Master Card Discover" at bounding box center [329, 195] width 394 height 52
select select "24"
click at [132, 185] on select "American Express Visa Master Card Discover" at bounding box center [329, 195] width 394 height 52
click at [527, 250] on ul "Credit Card Type American Express Visa Master Card Discover Card Number Exp. Da…" at bounding box center [432, 404] width 601 height 519
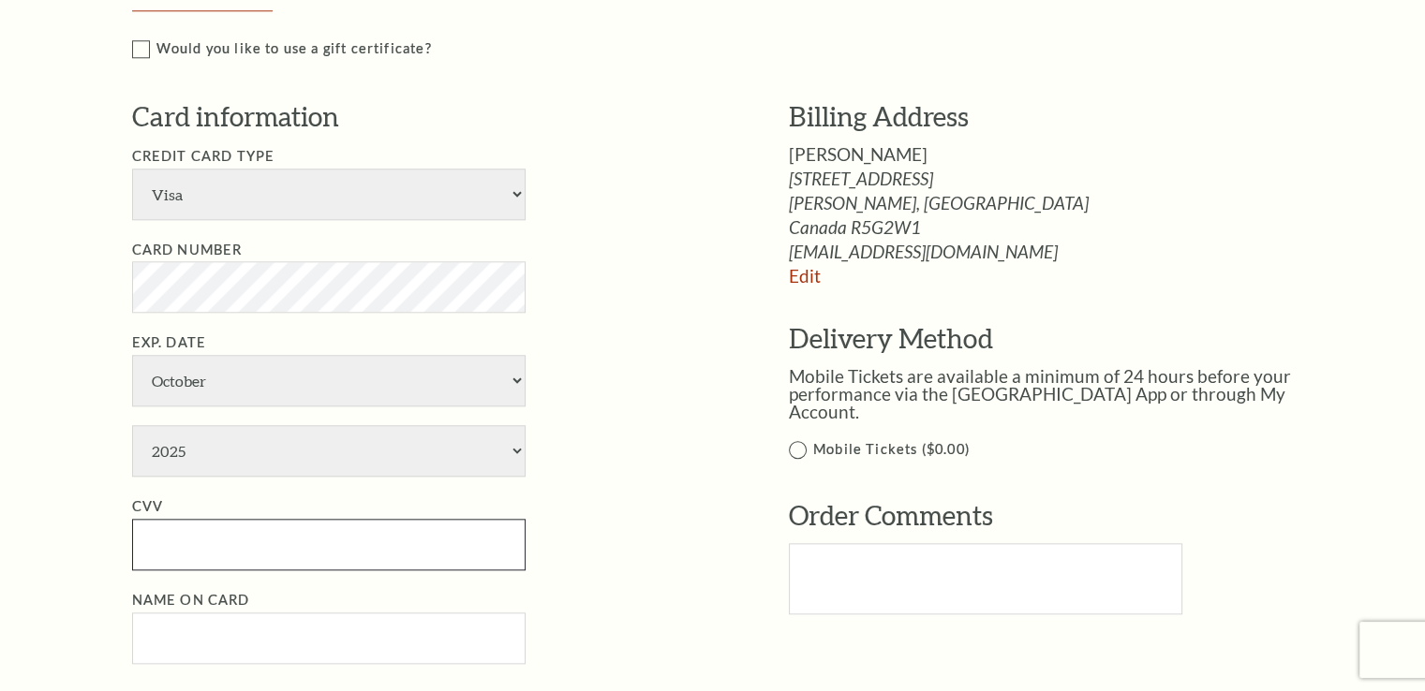
click at [210, 559] on input "CVV" at bounding box center [329, 545] width 394 height 52
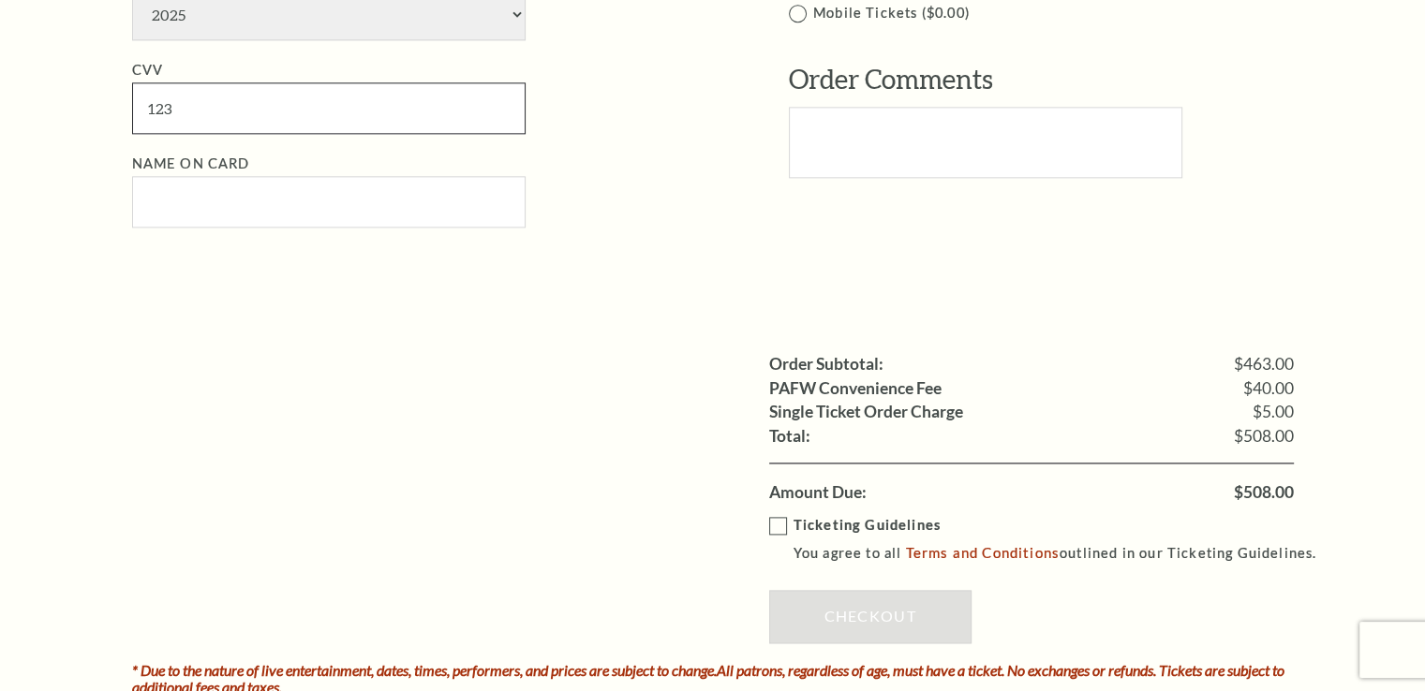
type input "123"
click at [206, 204] on input "Name on Card" at bounding box center [329, 202] width 394 height 52
type input "J"
type input "test"
click at [690, 100] on li "CVV 123" at bounding box center [432, 96] width 601 height 75
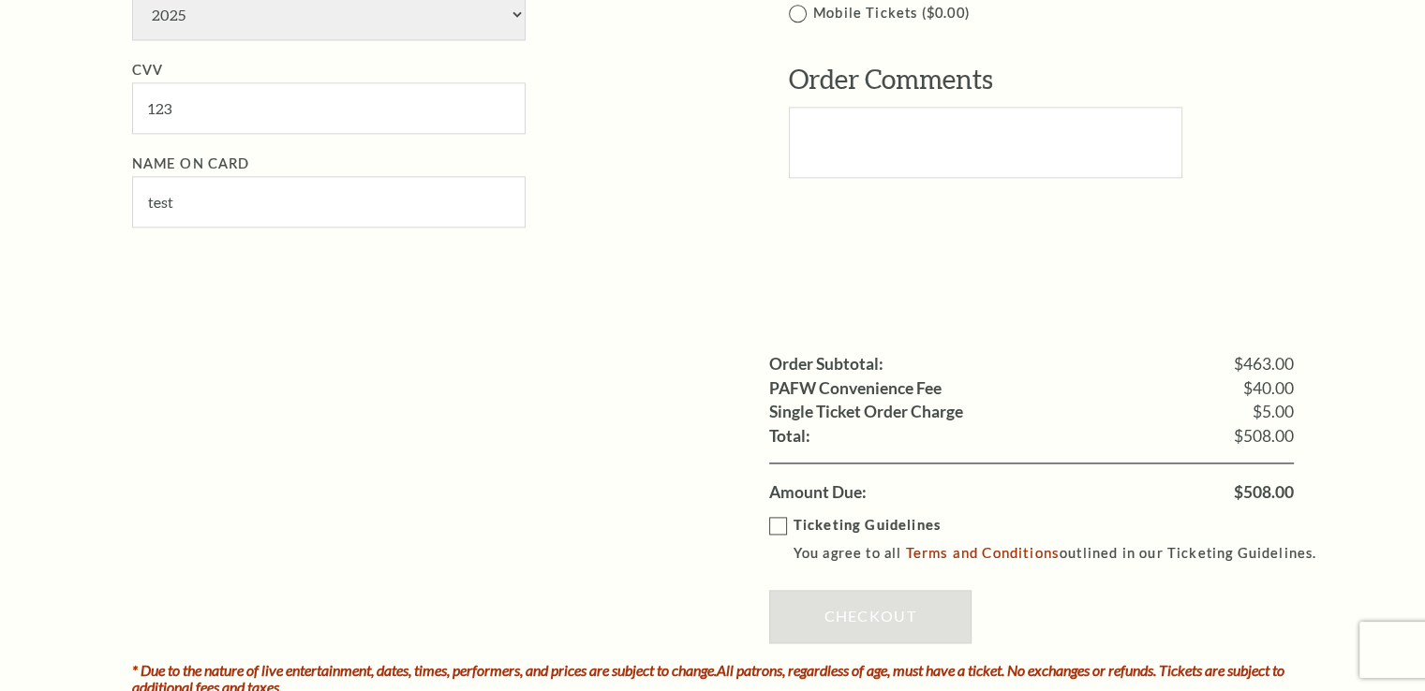
click at [787, 540] on label "Ticketing Guidelines You agree to all Terms and Conditions outlined in our Tick…" at bounding box center [1051, 540] width 565 height 52
click at [0, 0] on input "Ticketing Guidelines You agree to all Terms and Conditions outlined in our Tick…" at bounding box center [0, 0] width 0 height 0
click at [821, 618] on link "Checkout" at bounding box center [870, 616] width 202 height 52
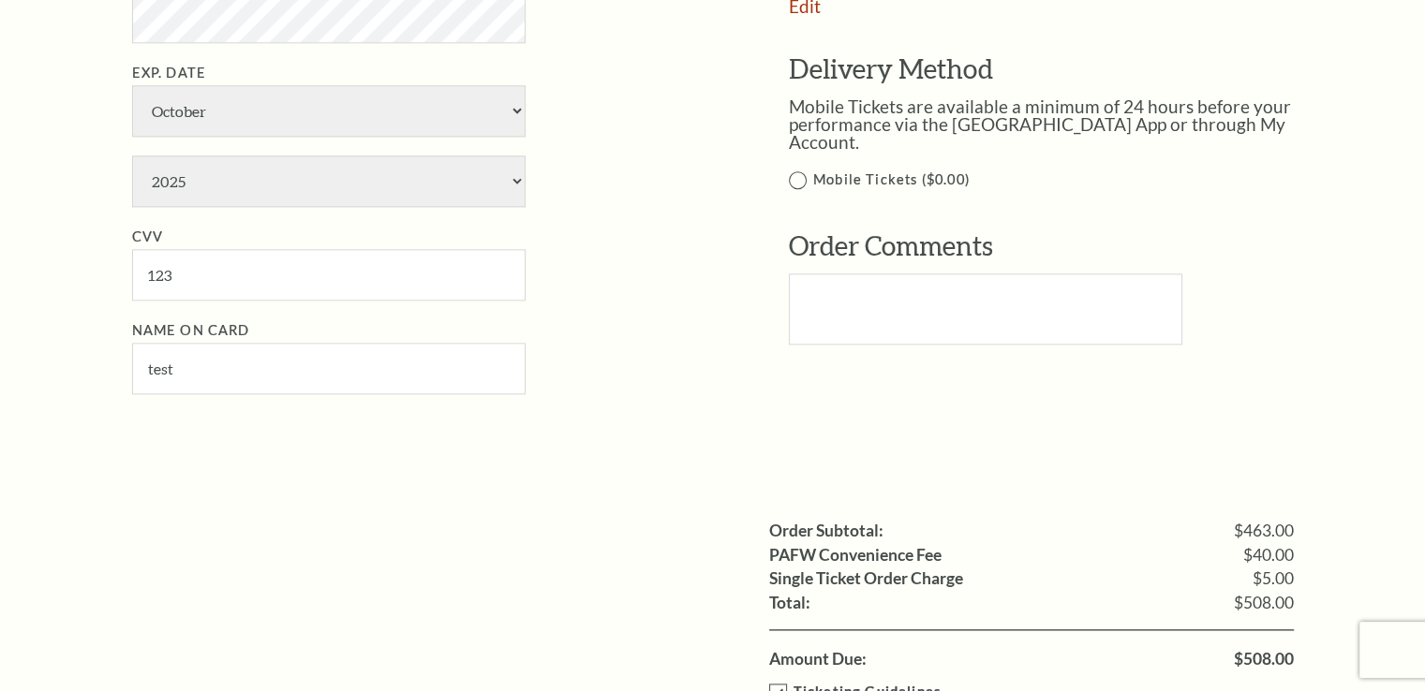
scroll to position [2186, 0]
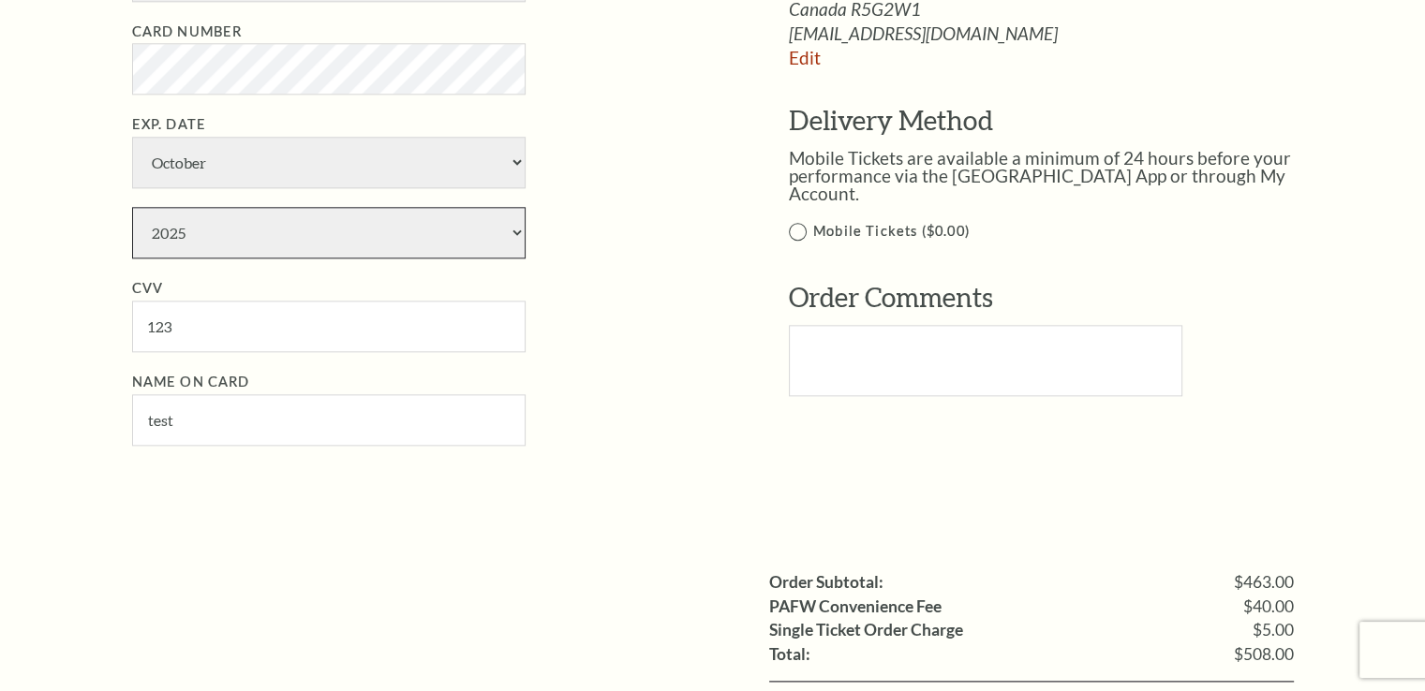
click at [292, 253] on select "2025 2026 2027 2028 2029 2030 2031 2032 2033 2034" at bounding box center [329, 233] width 394 height 52
select select "2027"
click at [132, 222] on select "2025 2026 2027 2028 2029 2030 2031 2032 2033 2034" at bounding box center [329, 233] width 394 height 52
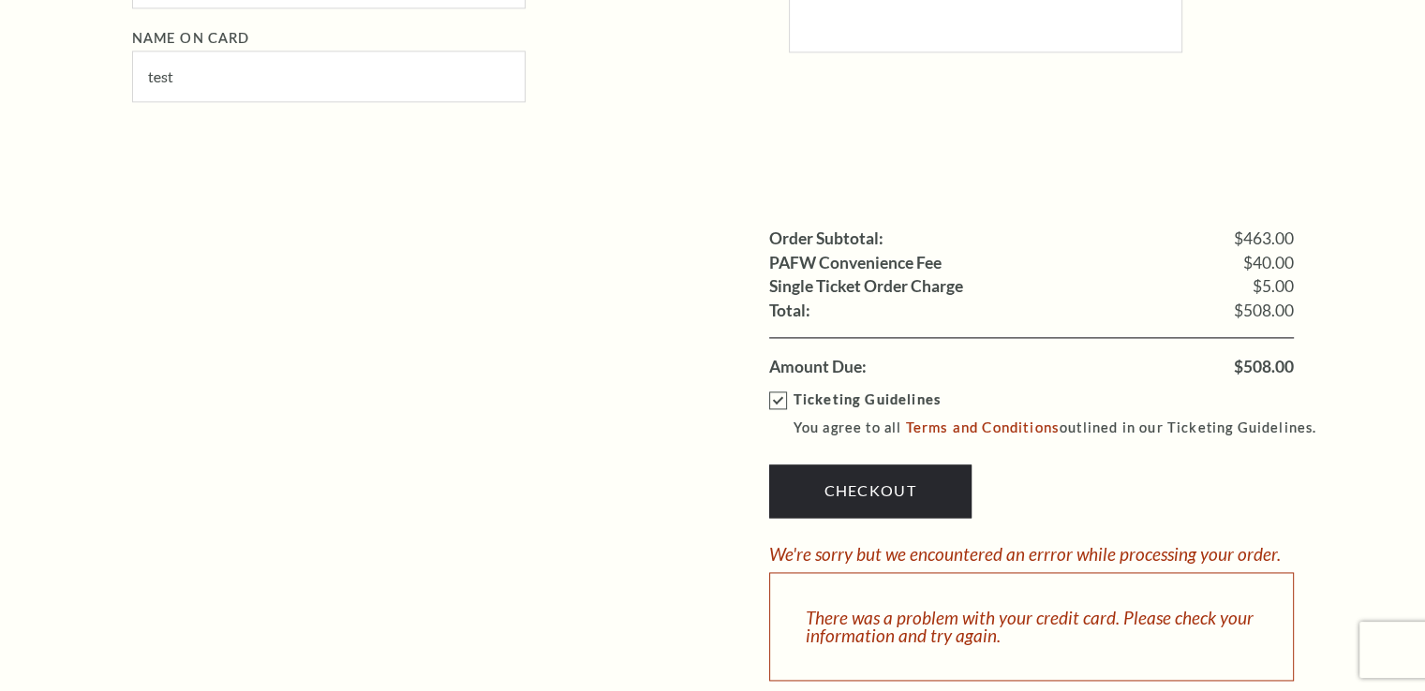
scroll to position [2624, 0]
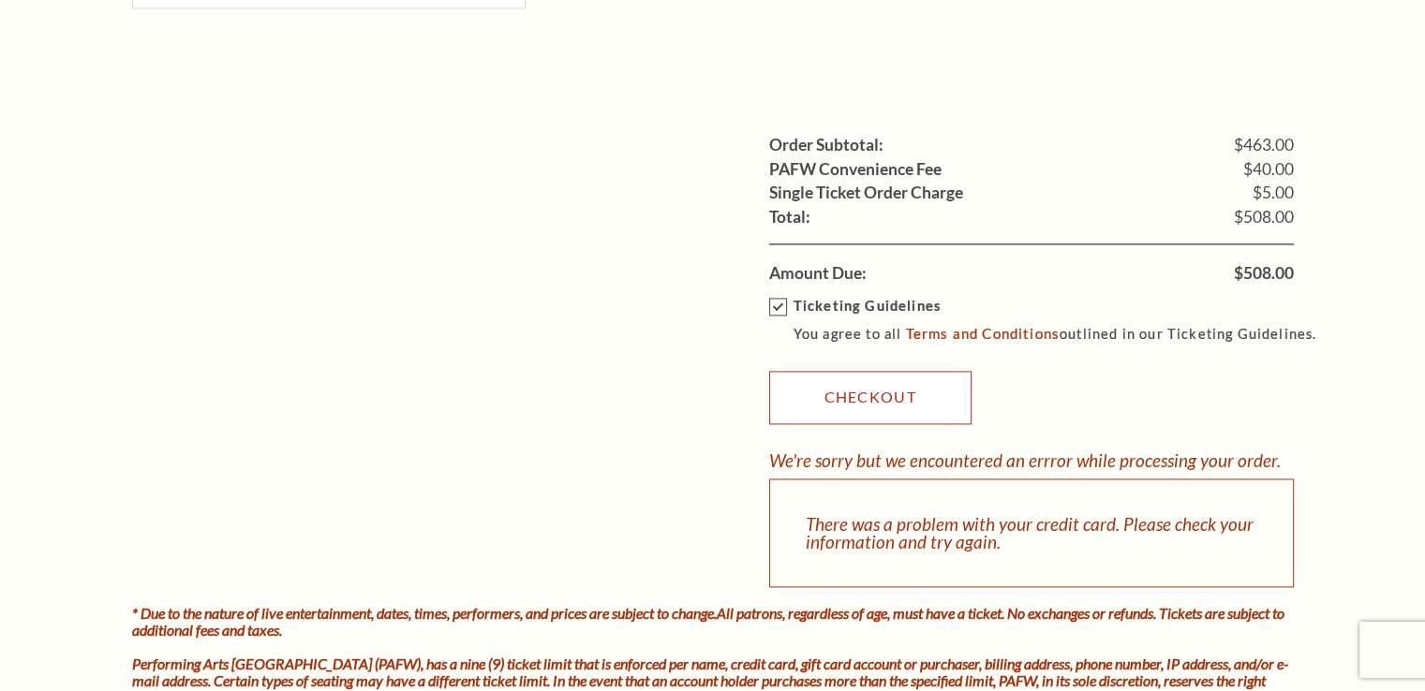
click at [890, 424] on link "Checkout" at bounding box center [870, 397] width 202 height 52
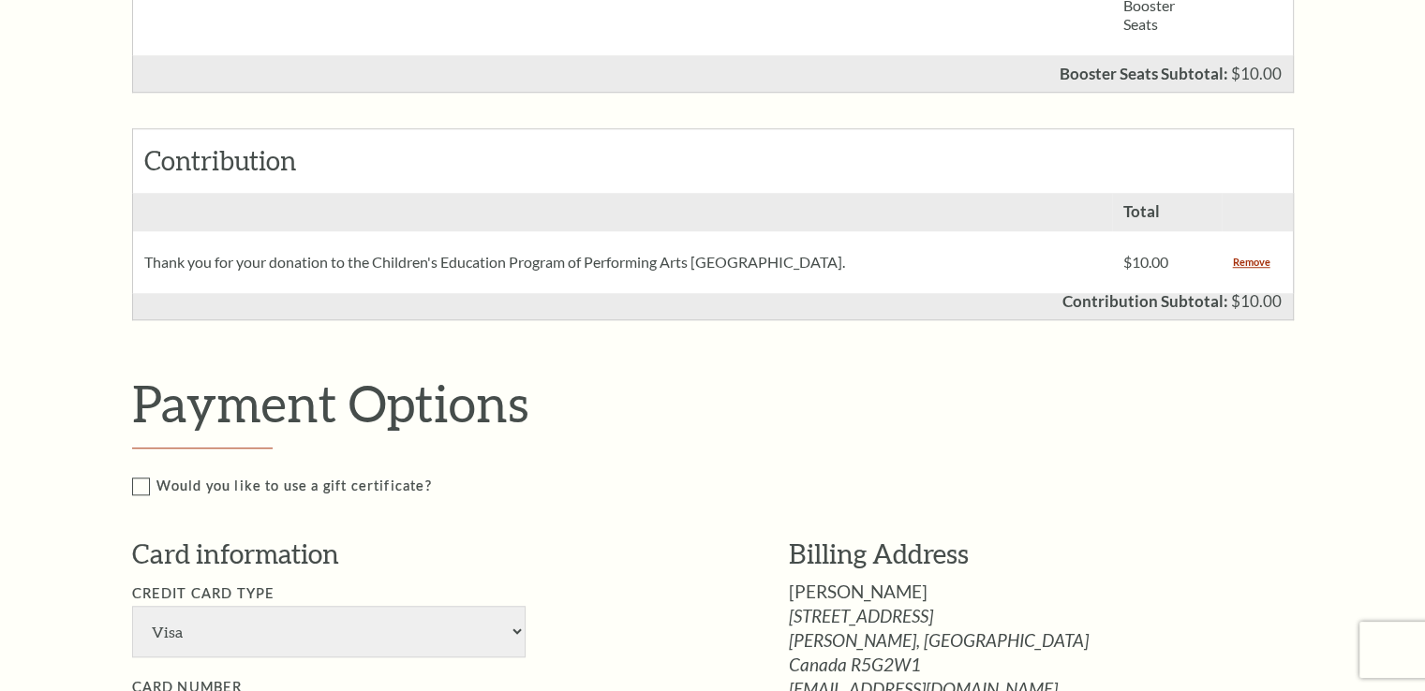
scroll to position [1968, 0]
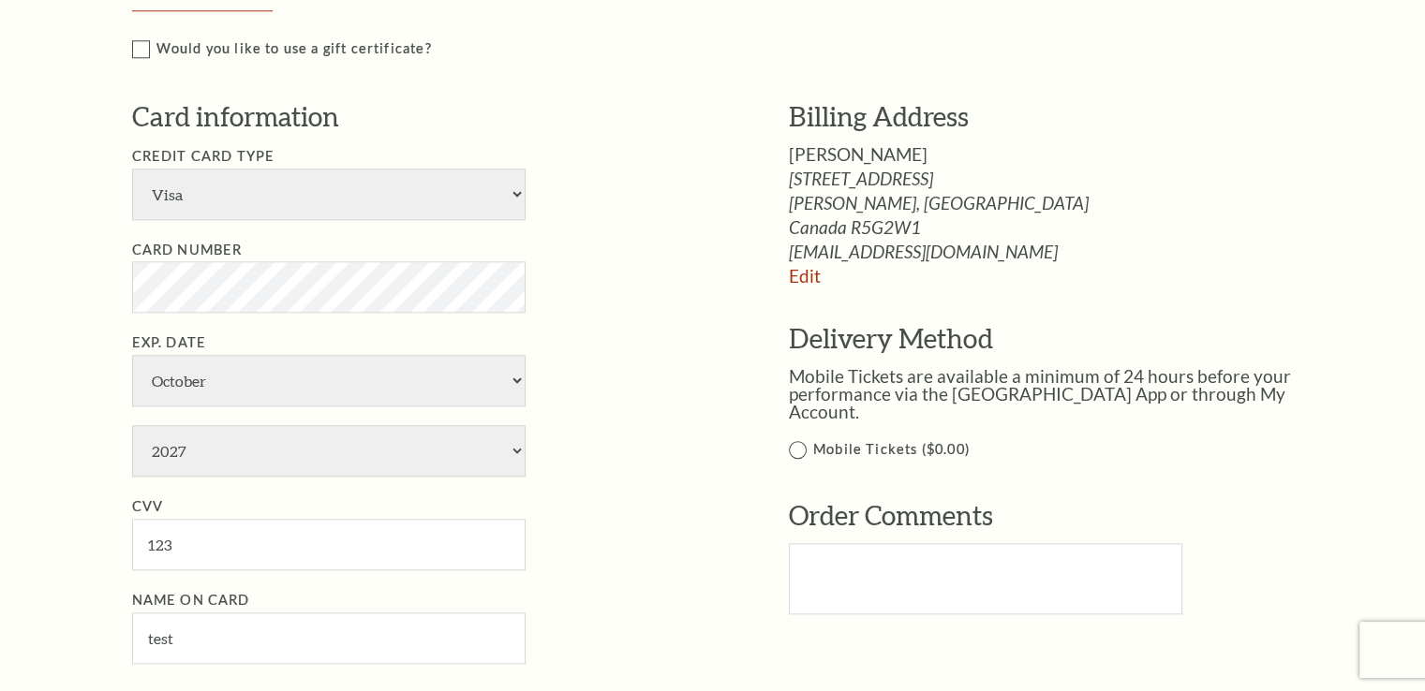
click at [567, 290] on li "Card Number" at bounding box center [432, 276] width 601 height 74
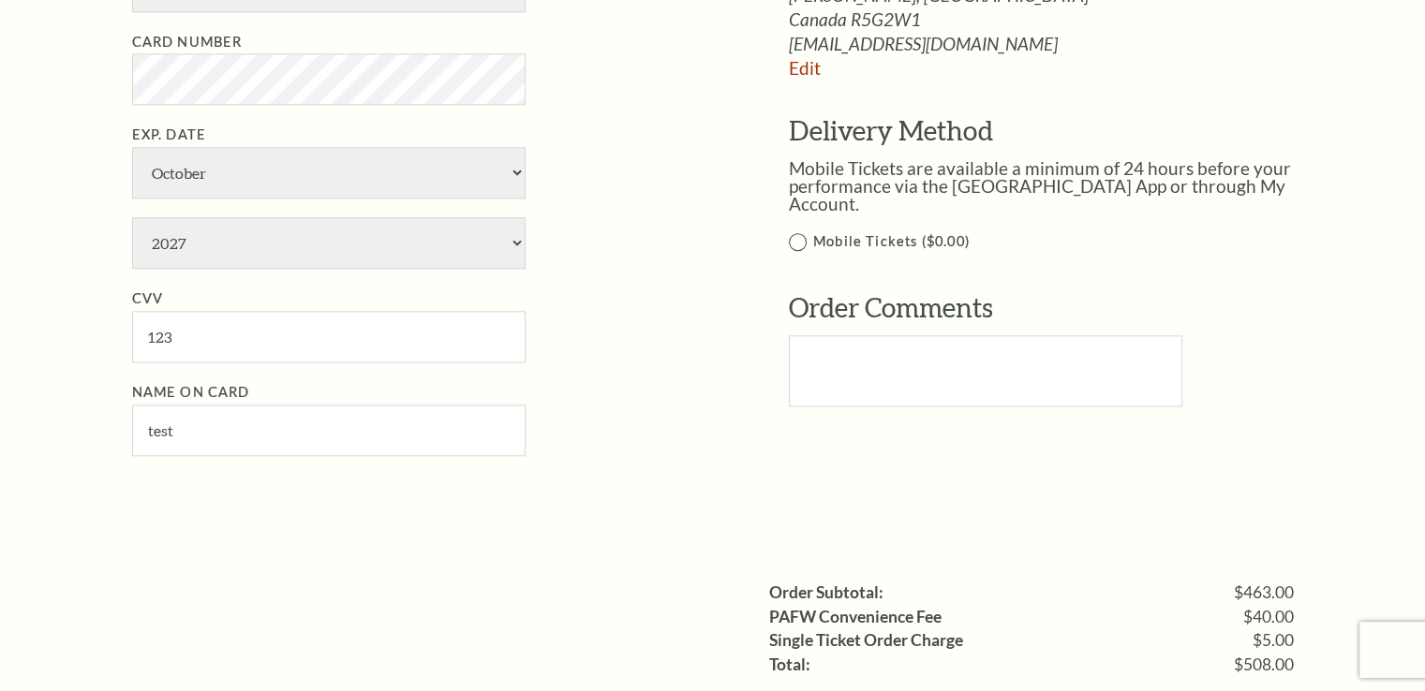
scroll to position [2404, 0]
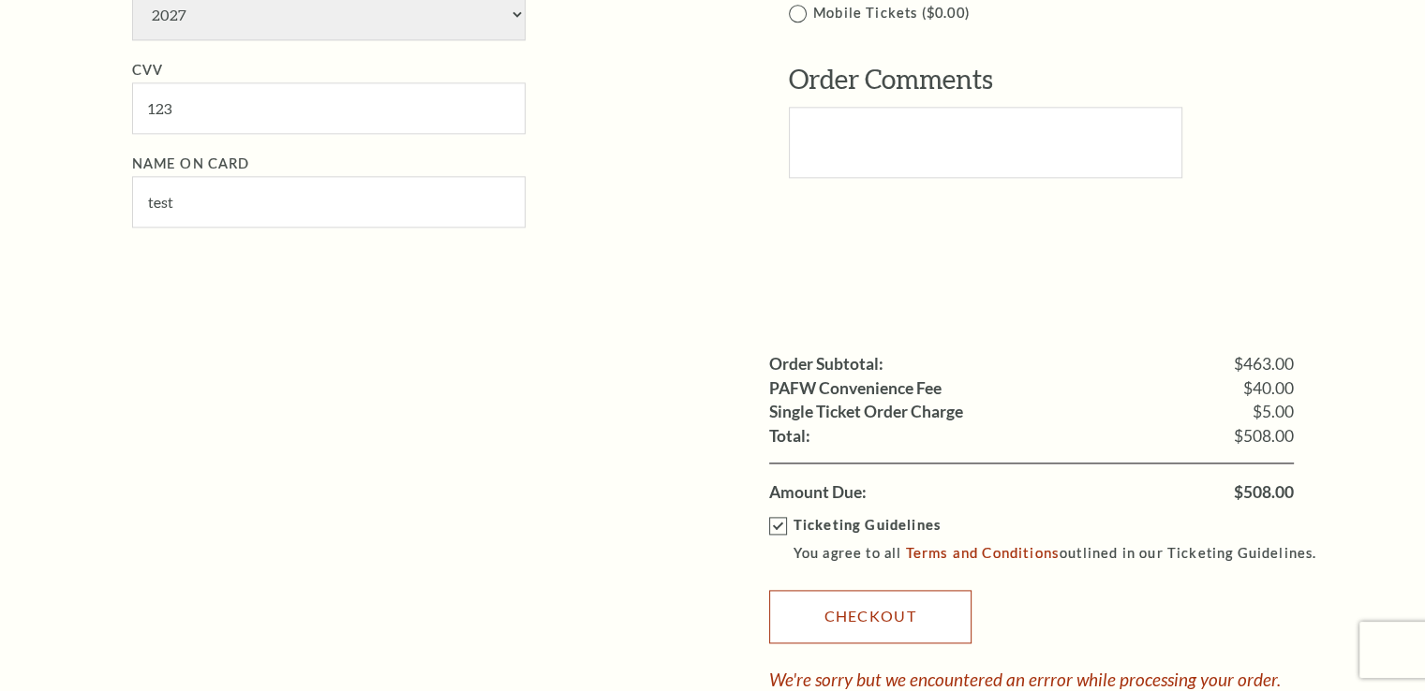
click at [929, 631] on link "Checkout" at bounding box center [870, 616] width 202 height 52
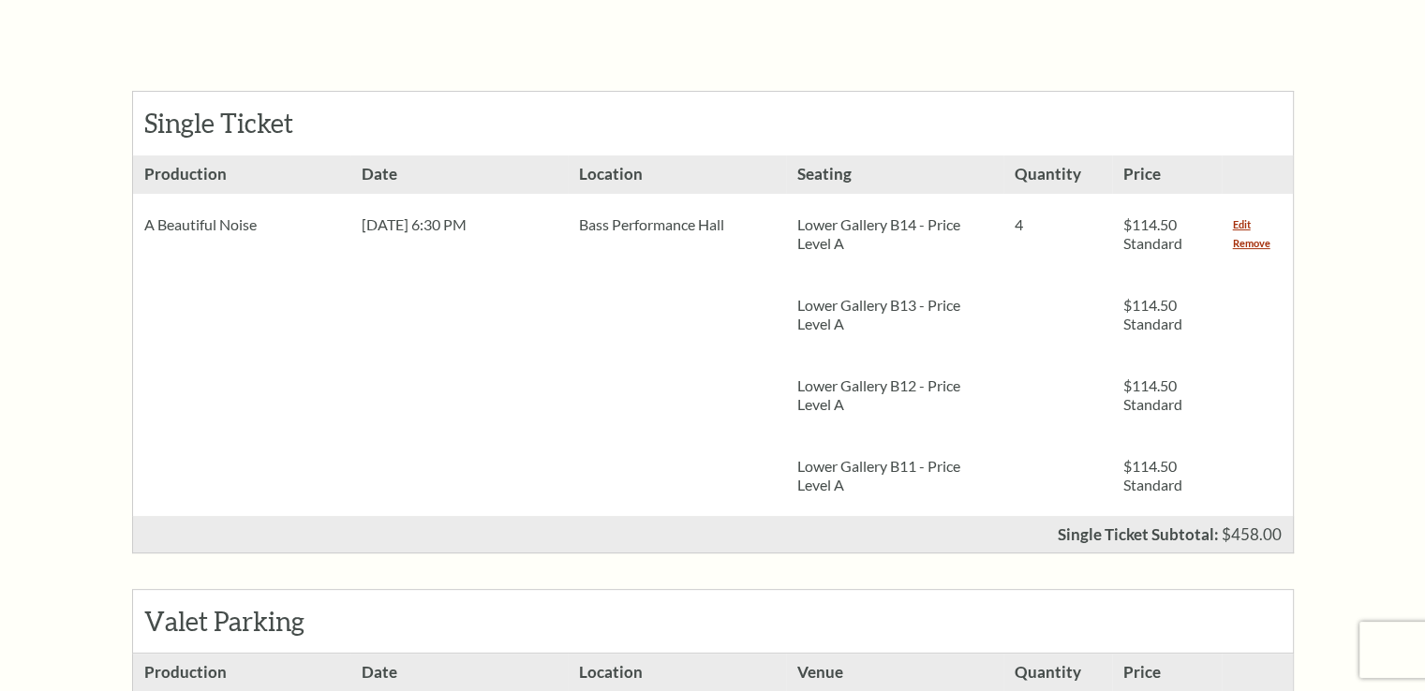
scroll to position [0, 0]
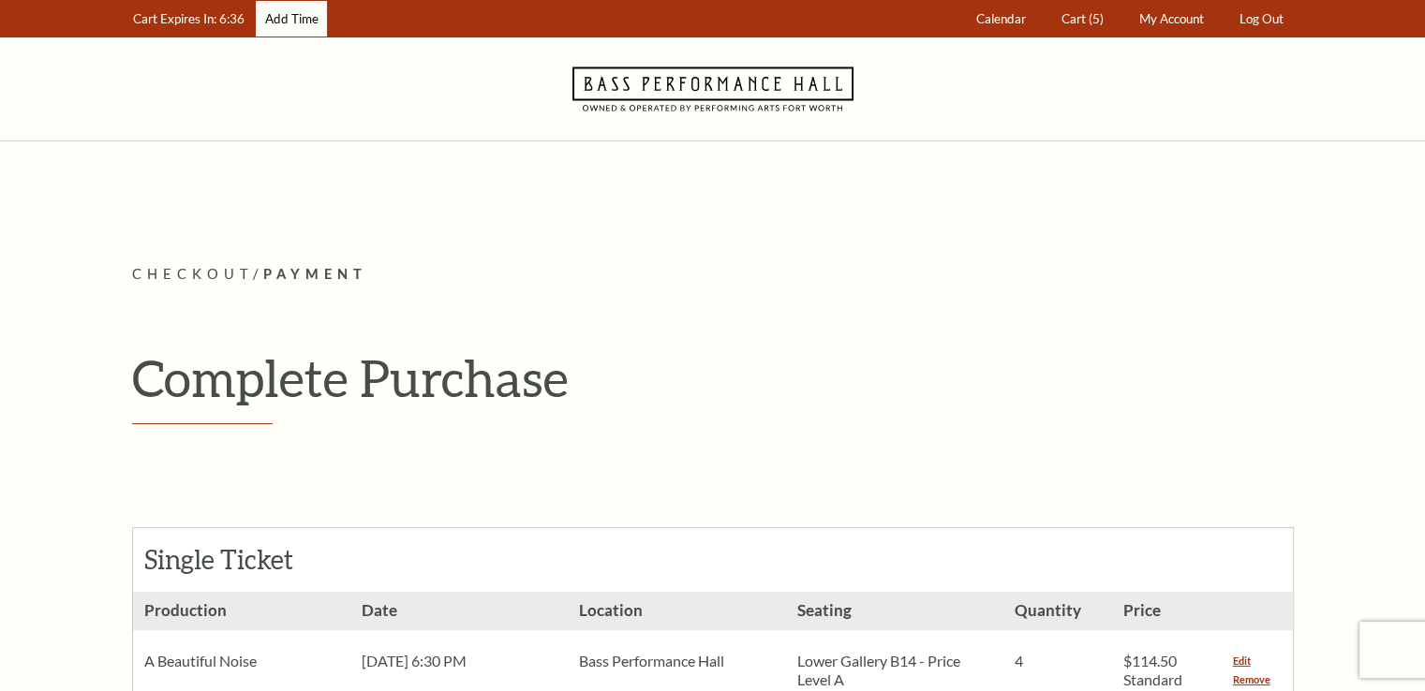
click at [300, 16] on link "Add Time" at bounding box center [291, 19] width 71 height 37
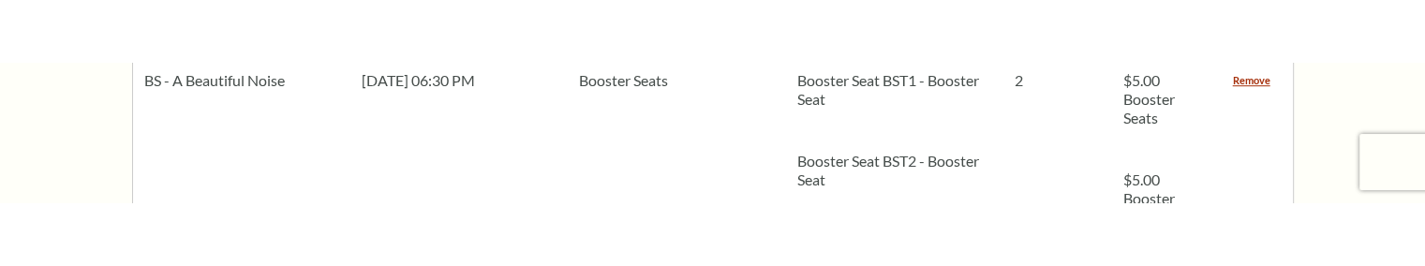
scroll to position [1701, 0]
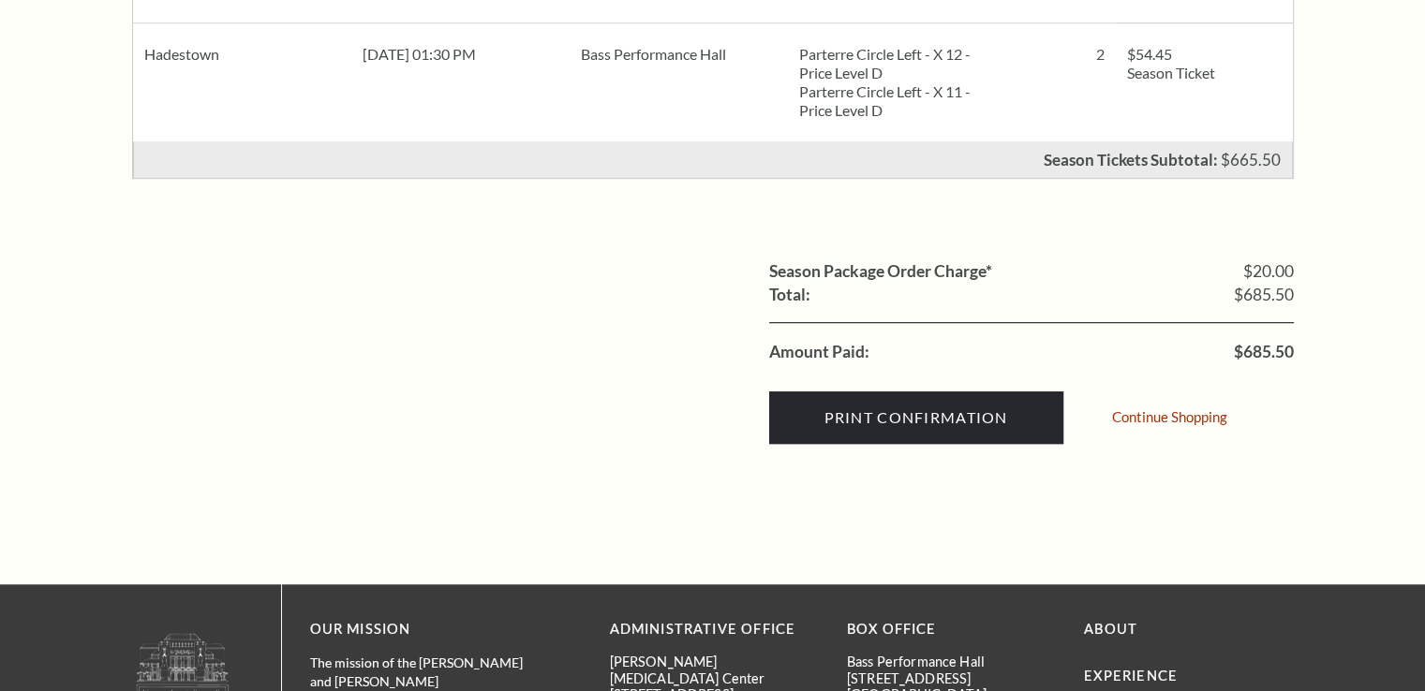
scroll to position [1312, 0]
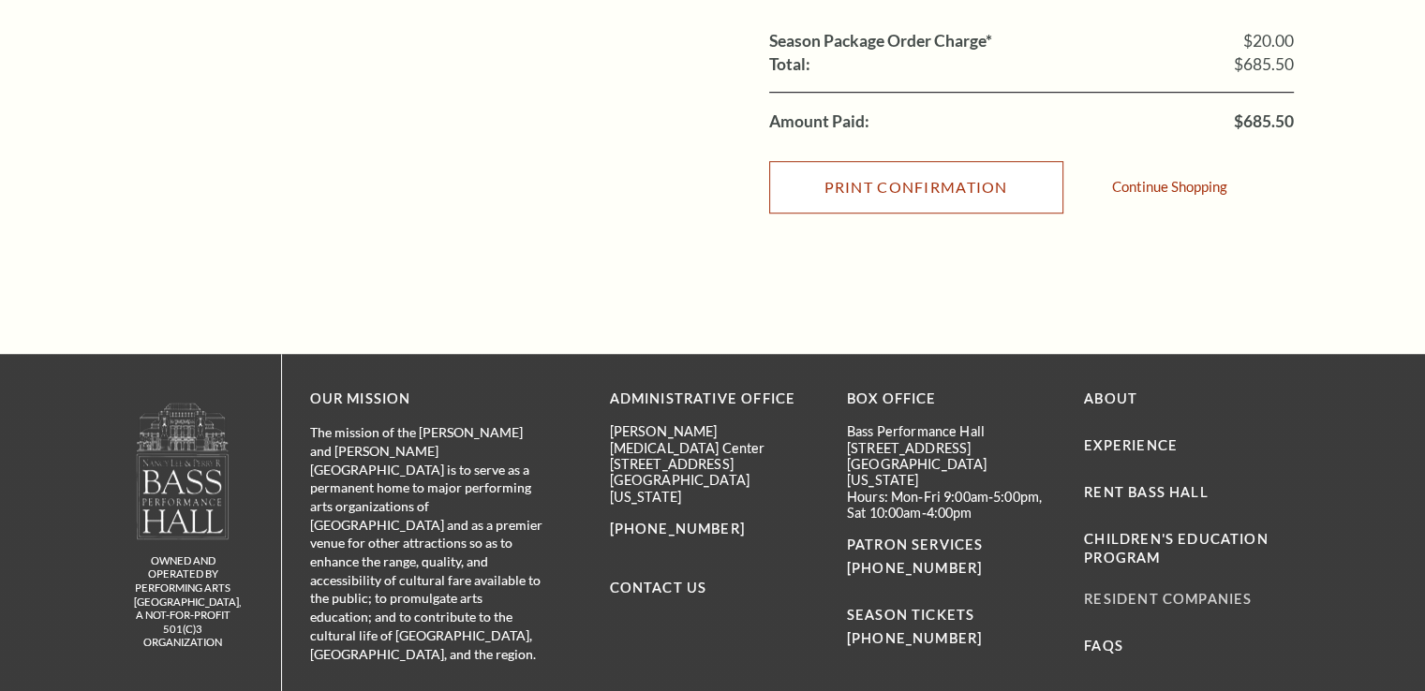
drag, startPoint x: 925, startPoint y: 189, endPoint x: 1137, endPoint y: 601, distance: 462.6
click at [924, 190] on input "Print Confirmation" at bounding box center [916, 187] width 294 height 52
click at [937, 188] on input "Print Confirmation" at bounding box center [916, 187] width 294 height 52
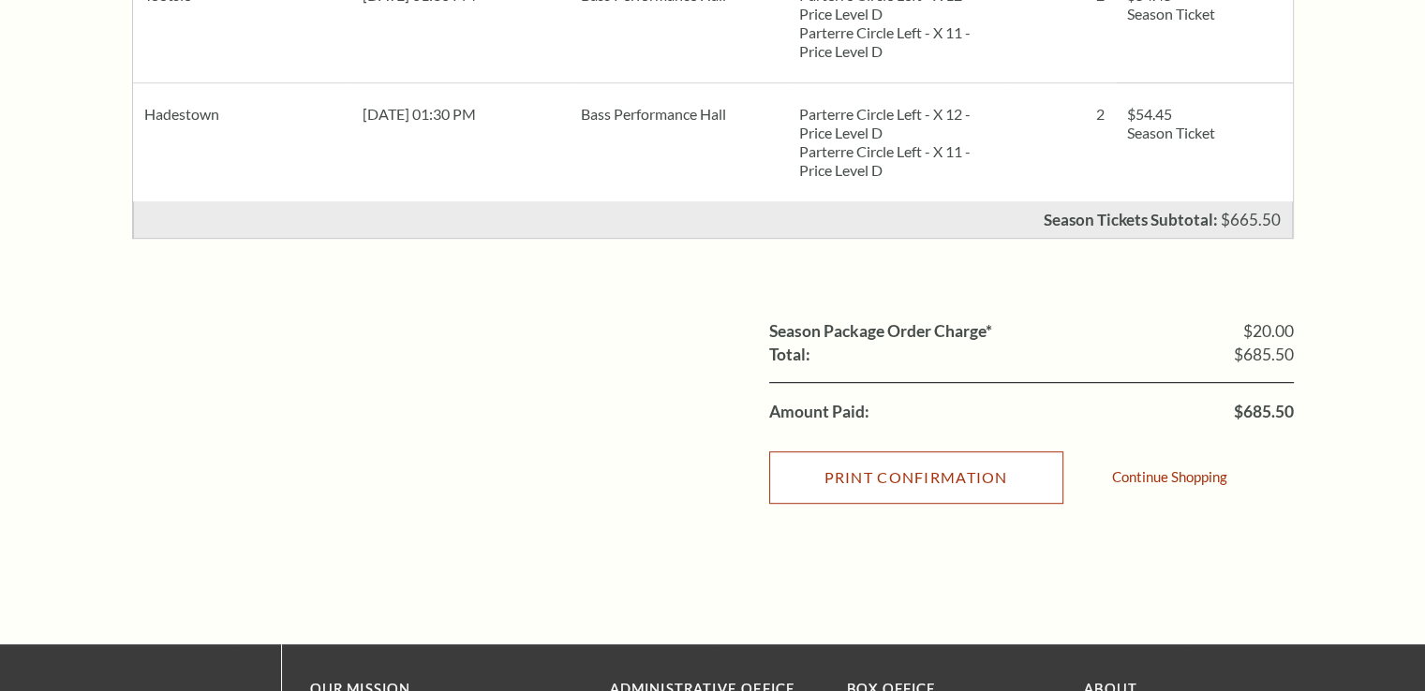
scroll to position [1093, 0]
